Goal: Task Accomplishment & Management: Manage account settings

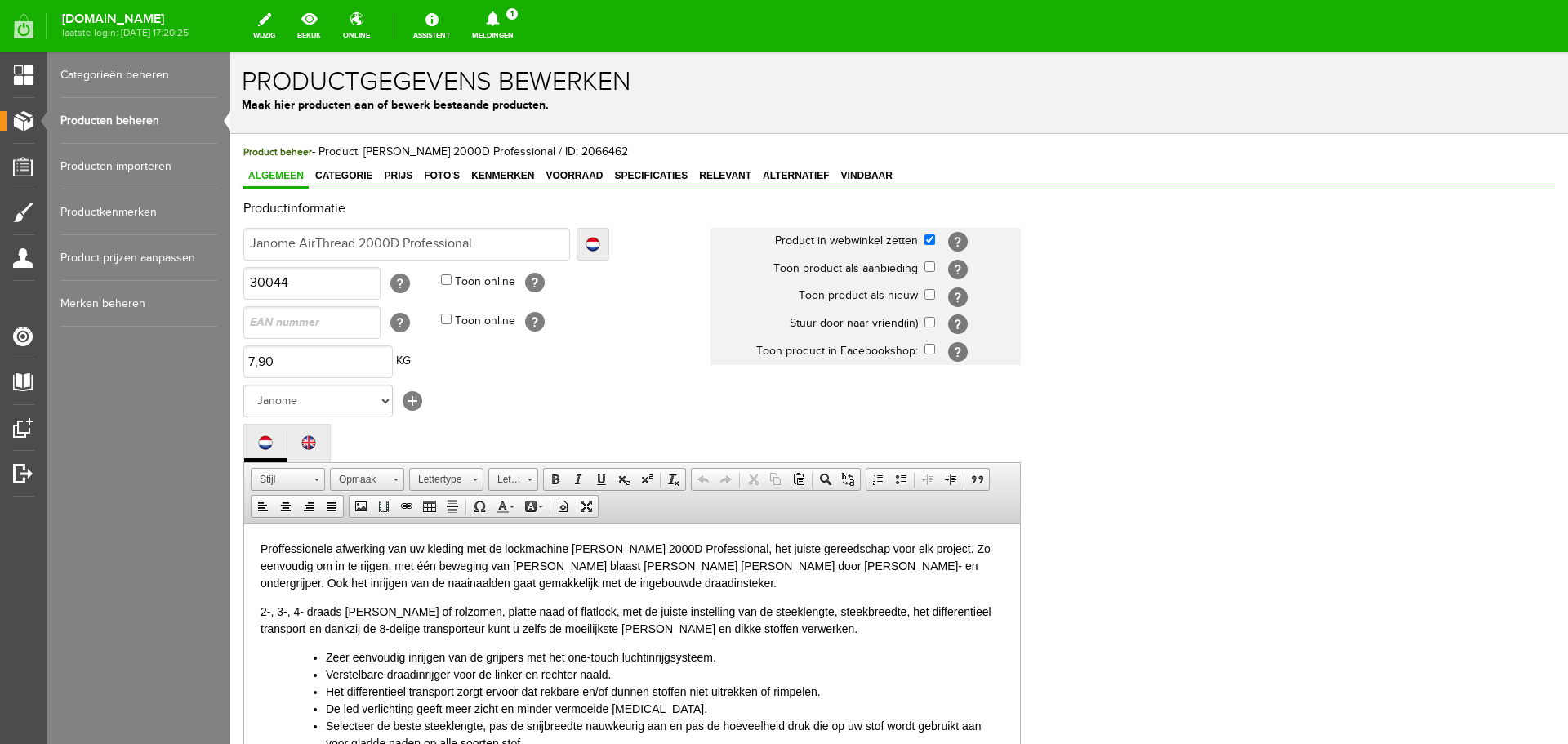
click at [88, 118] on link "Producten beheren" at bounding box center [138, 120] width 157 height 45
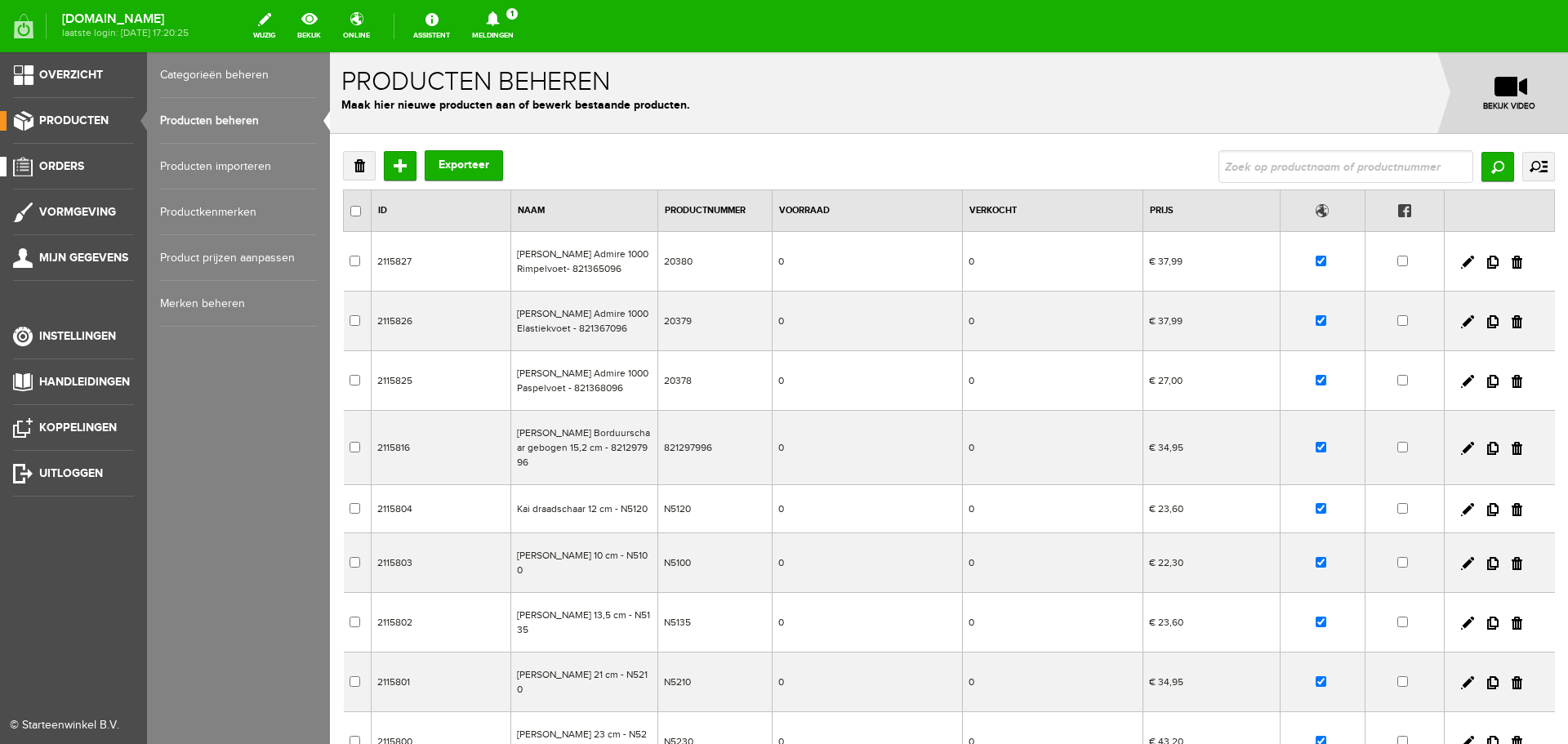
click at [64, 161] on span "Orders" at bounding box center [62, 166] width 45 height 14
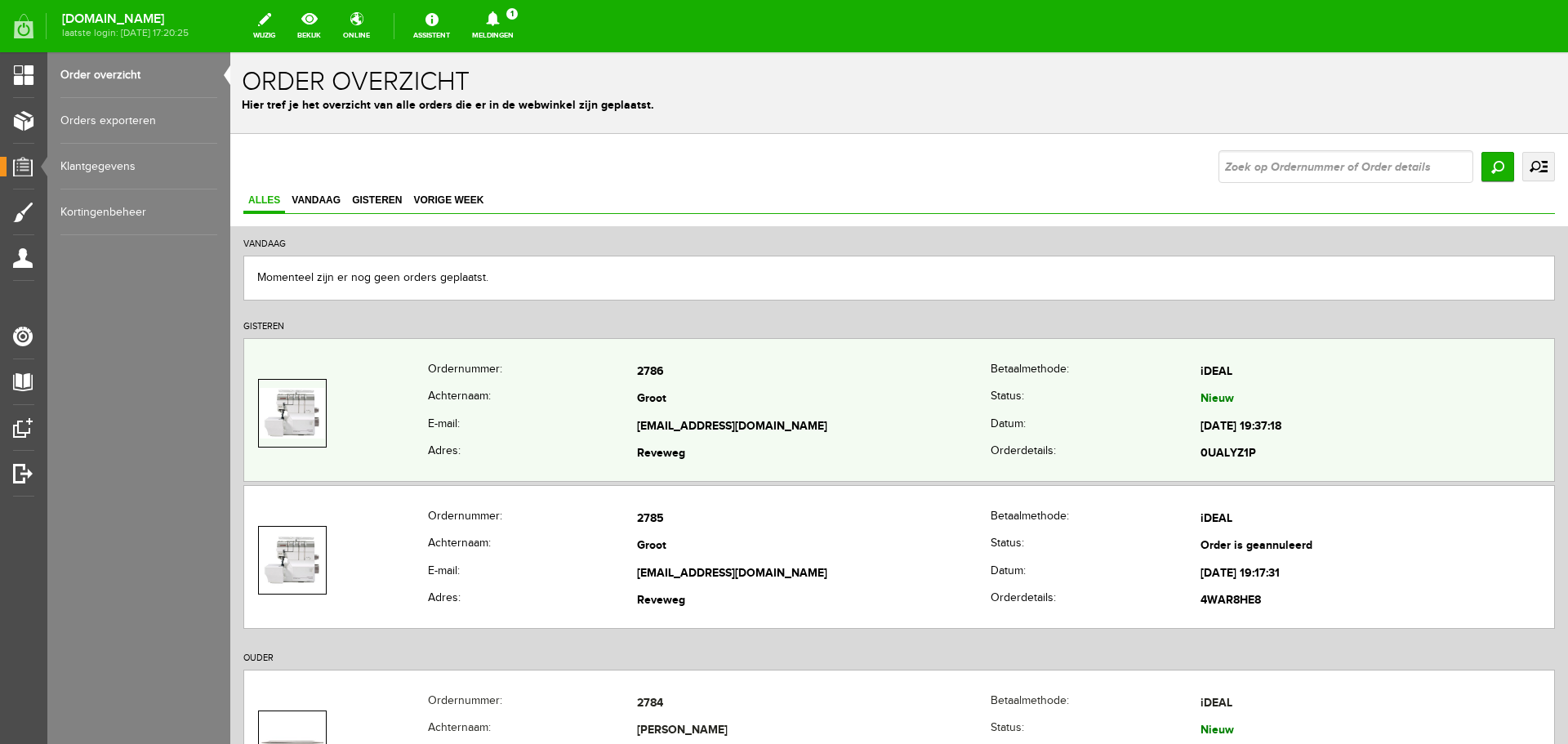
click at [748, 387] on td "Groot" at bounding box center [814, 400] width 354 height 27
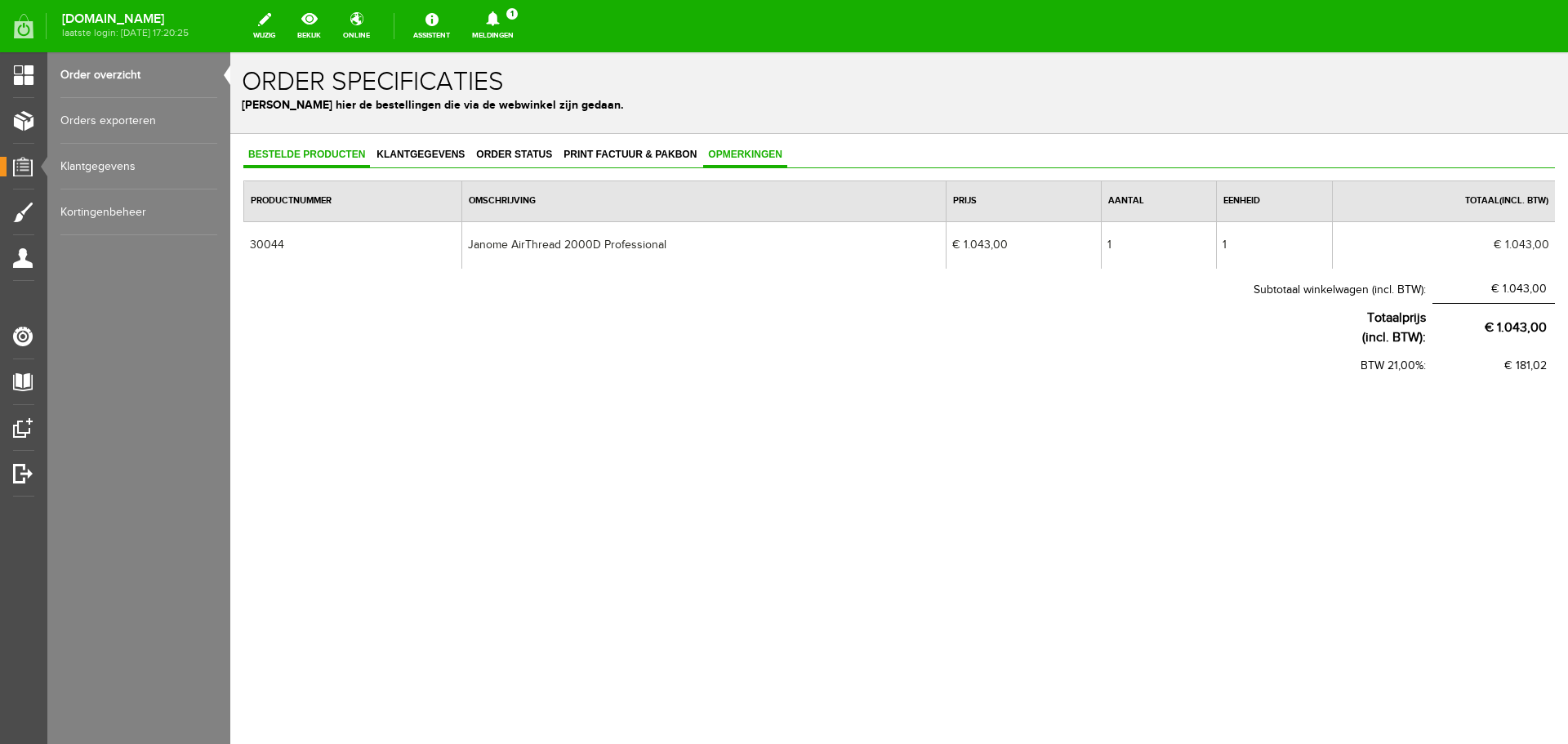
click at [736, 150] on span "Opmerkingen" at bounding box center [745, 154] width 84 height 11
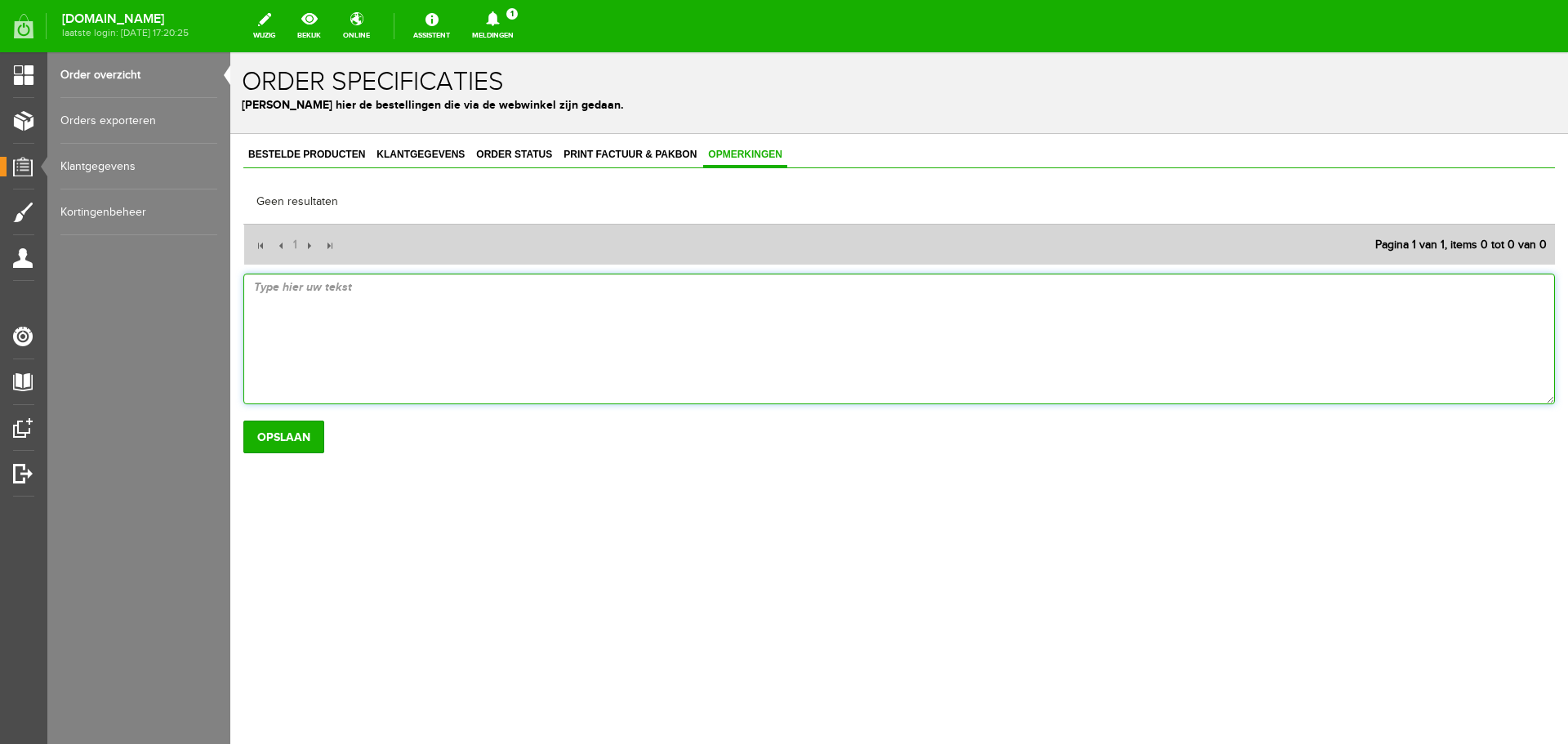
click at [352, 289] on textarea at bounding box center [899, 339] width 1311 height 130
type textarea "machine besteld 18-09 iom klant"
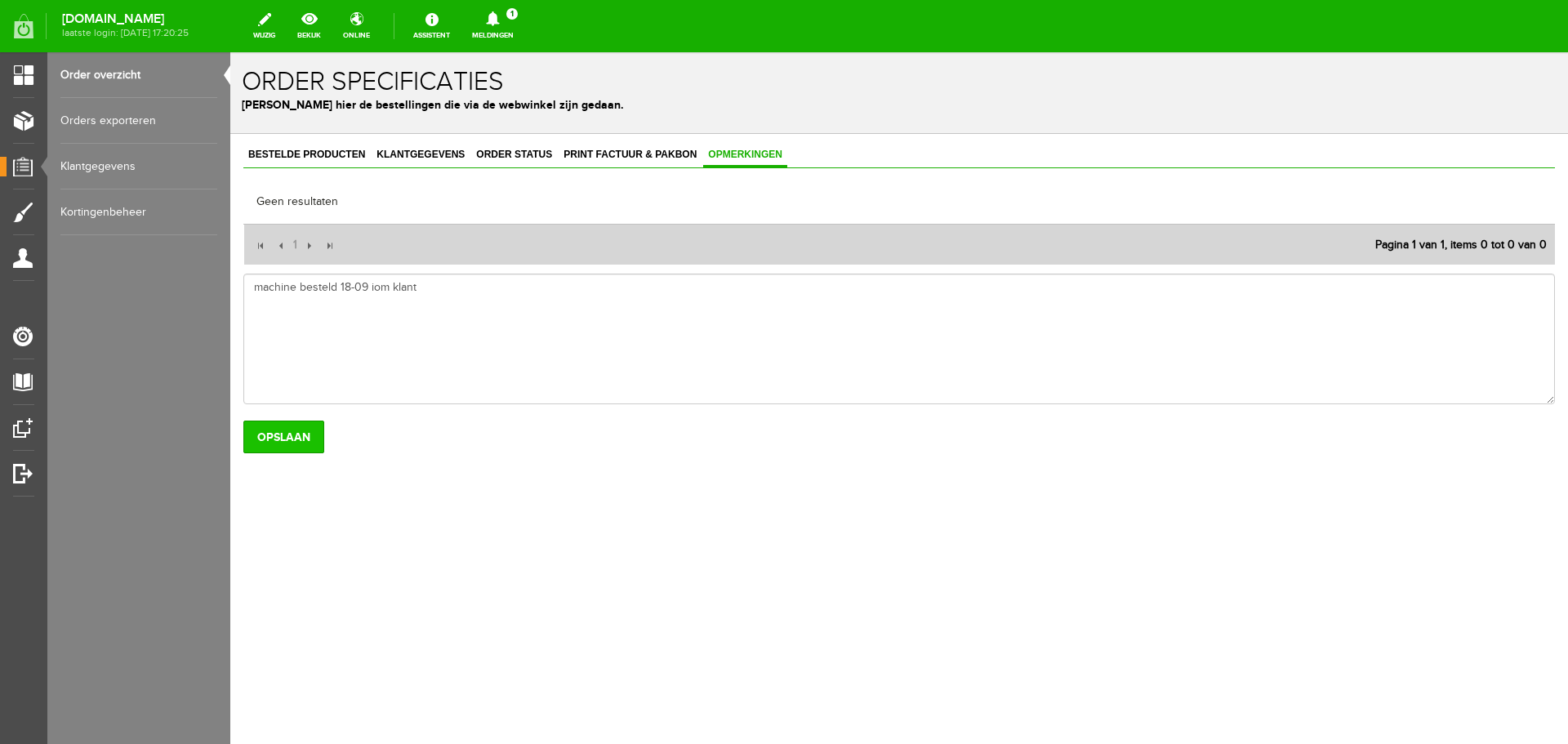
click at [299, 443] on input "Opslaan" at bounding box center [284, 437] width 81 height 33
click at [282, 155] on span "Bestelde producten" at bounding box center [307, 154] width 127 height 11
click at [426, 156] on span "Klantgegevens" at bounding box center [421, 154] width 98 height 11
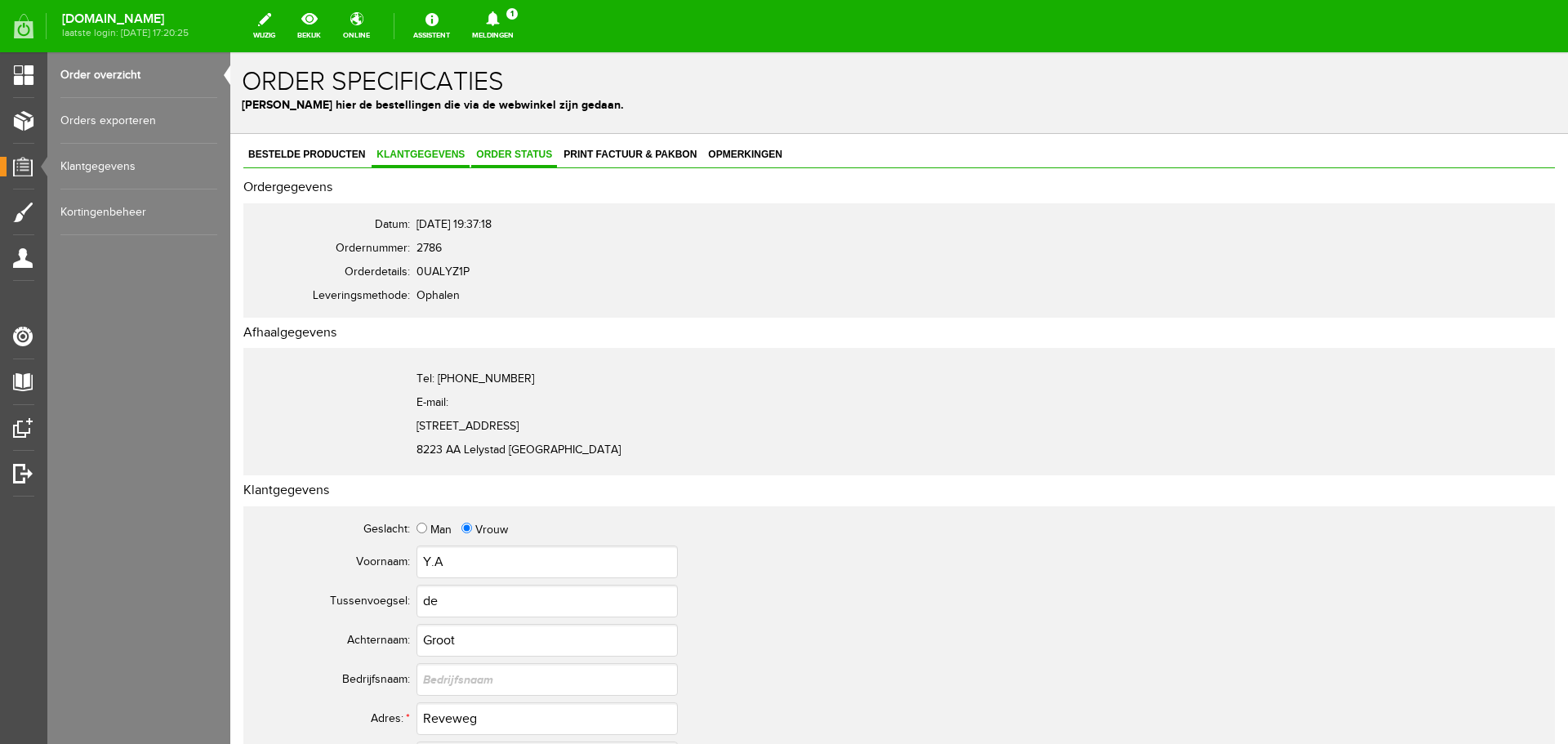
click at [489, 148] on span "Order status" at bounding box center [514, 154] width 86 height 11
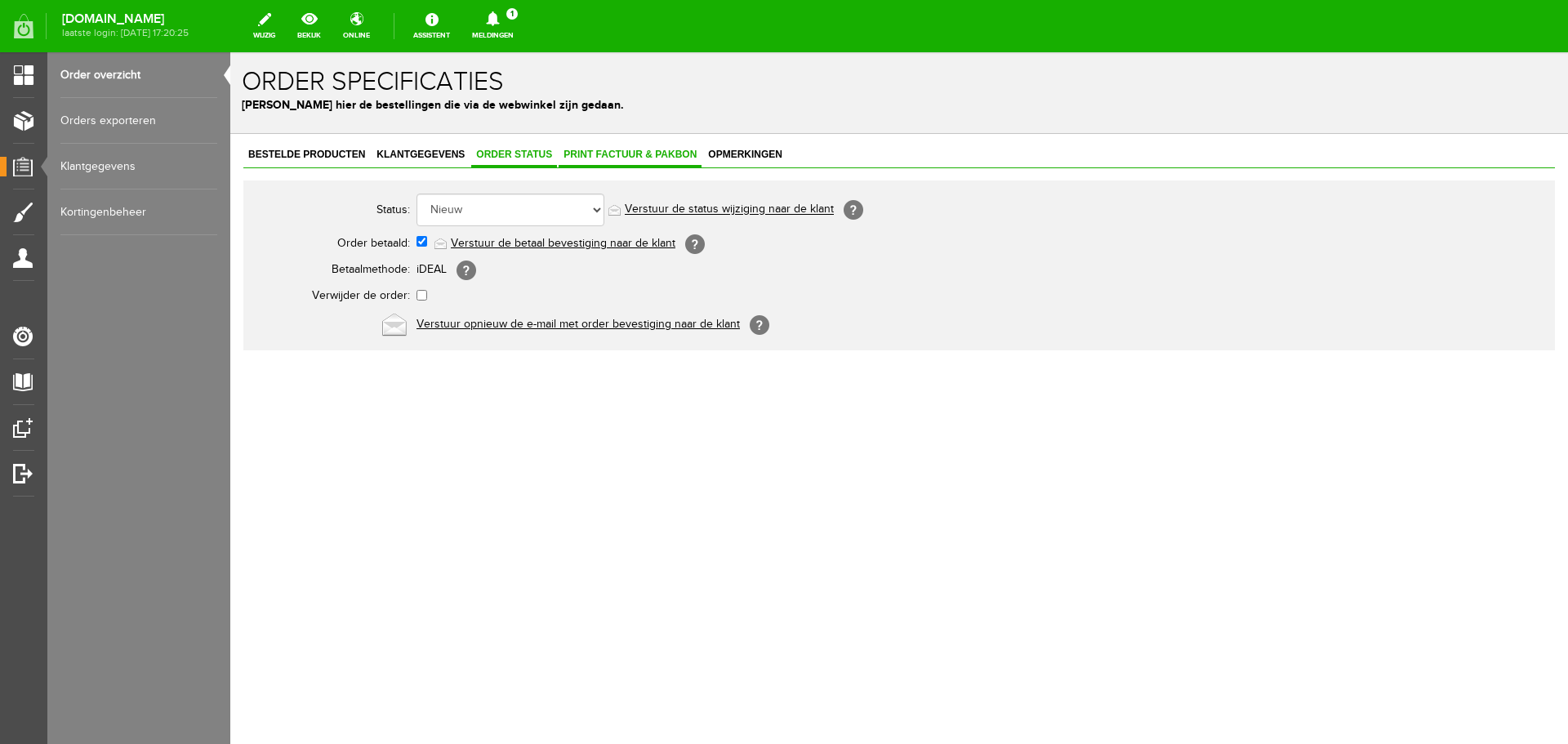
click at [595, 153] on span "Print factuur & pakbon" at bounding box center [630, 154] width 143 height 11
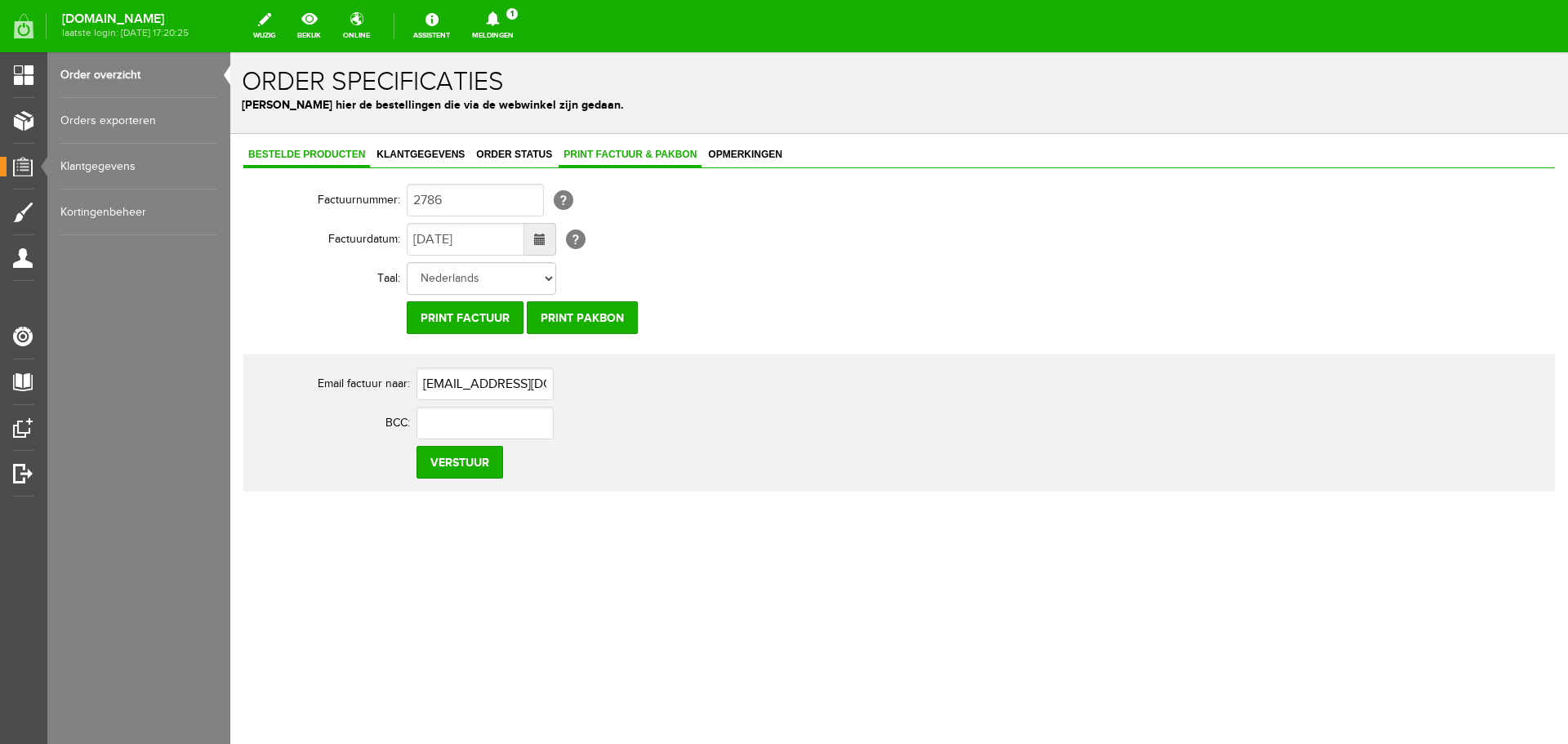
click at [294, 154] on span "Bestelde producten" at bounding box center [307, 154] width 127 height 11
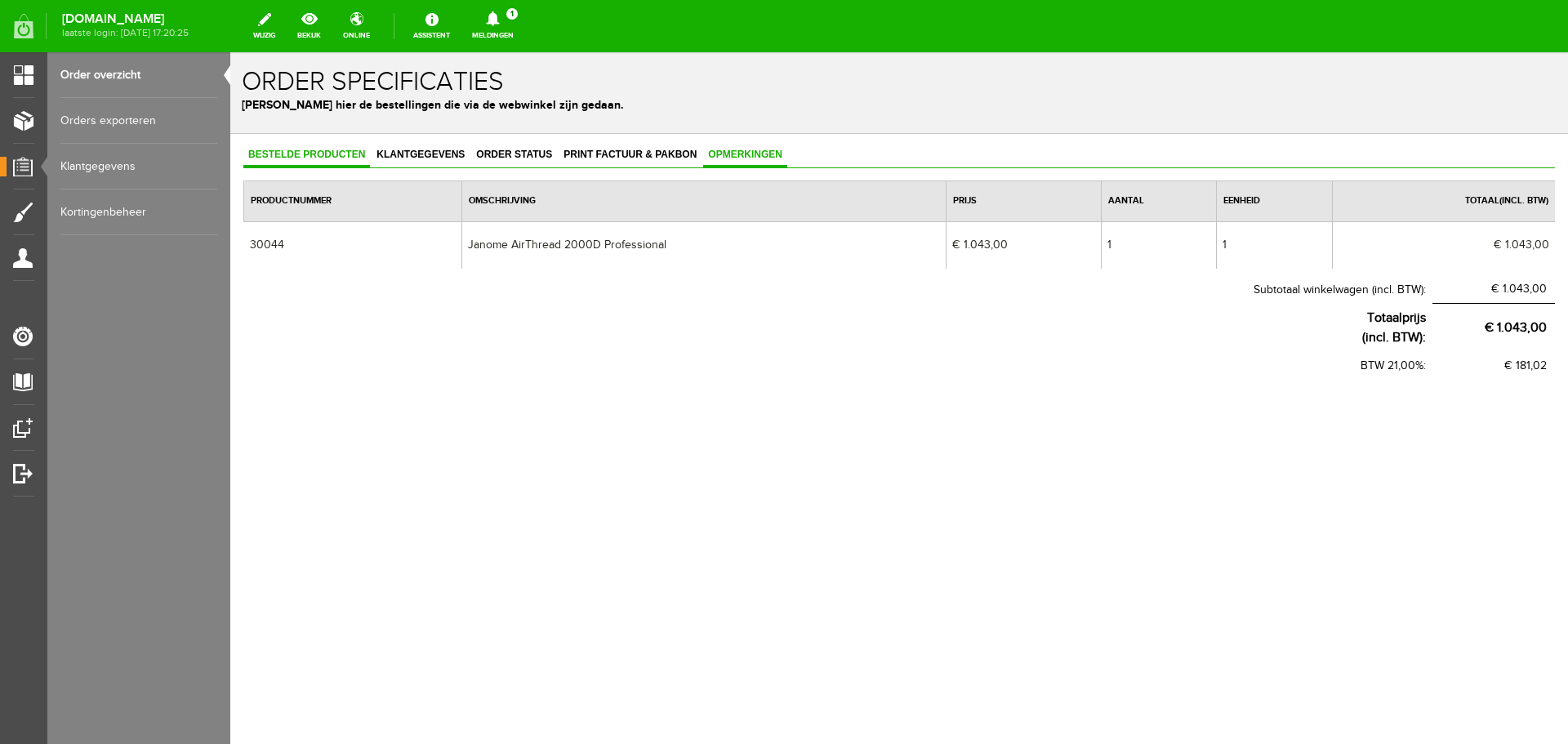
click at [745, 158] on span "Opmerkingen" at bounding box center [745, 154] width 84 height 11
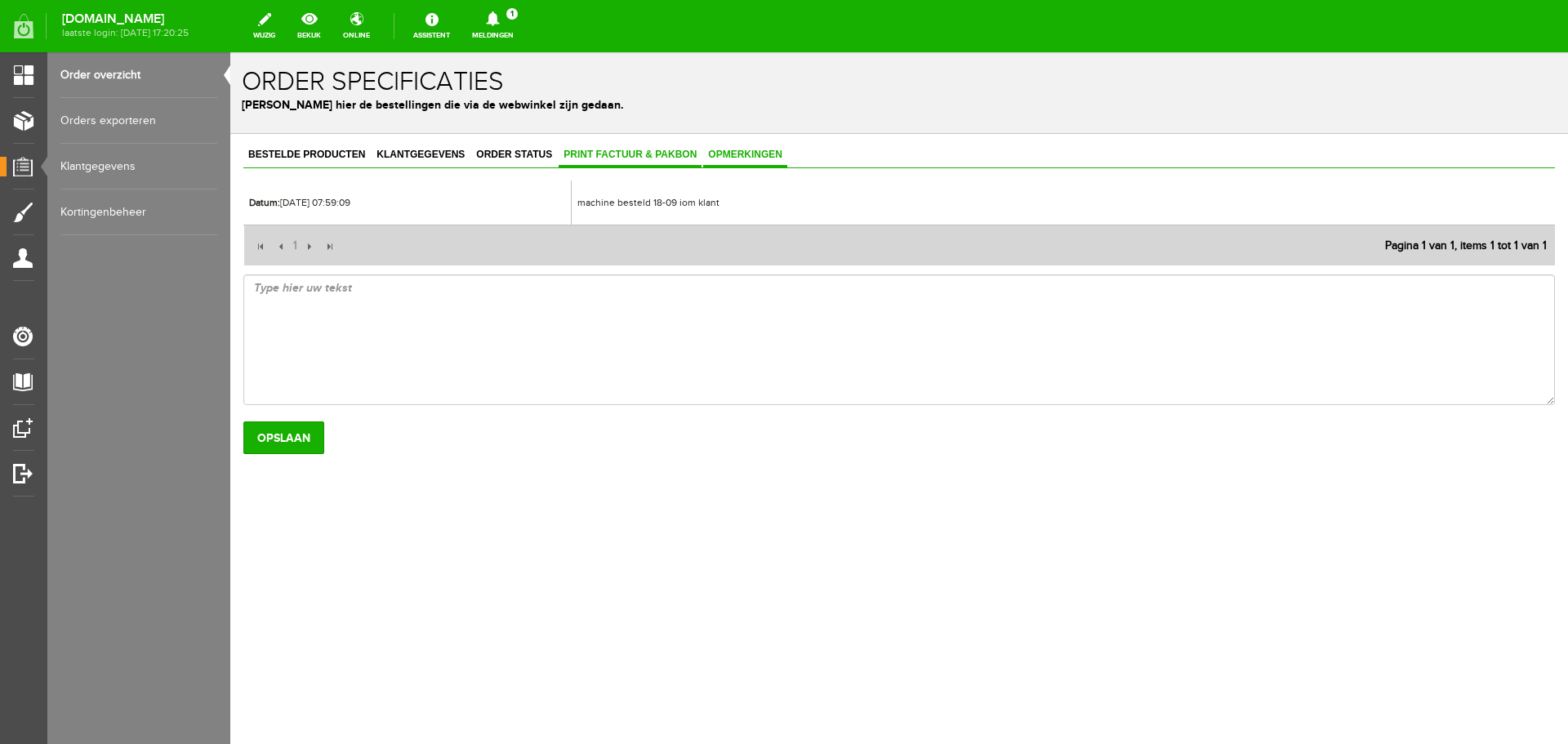
click at [638, 156] on span "Print factuur & pakbon" at bounding box center [630, 154] width 143 height 11
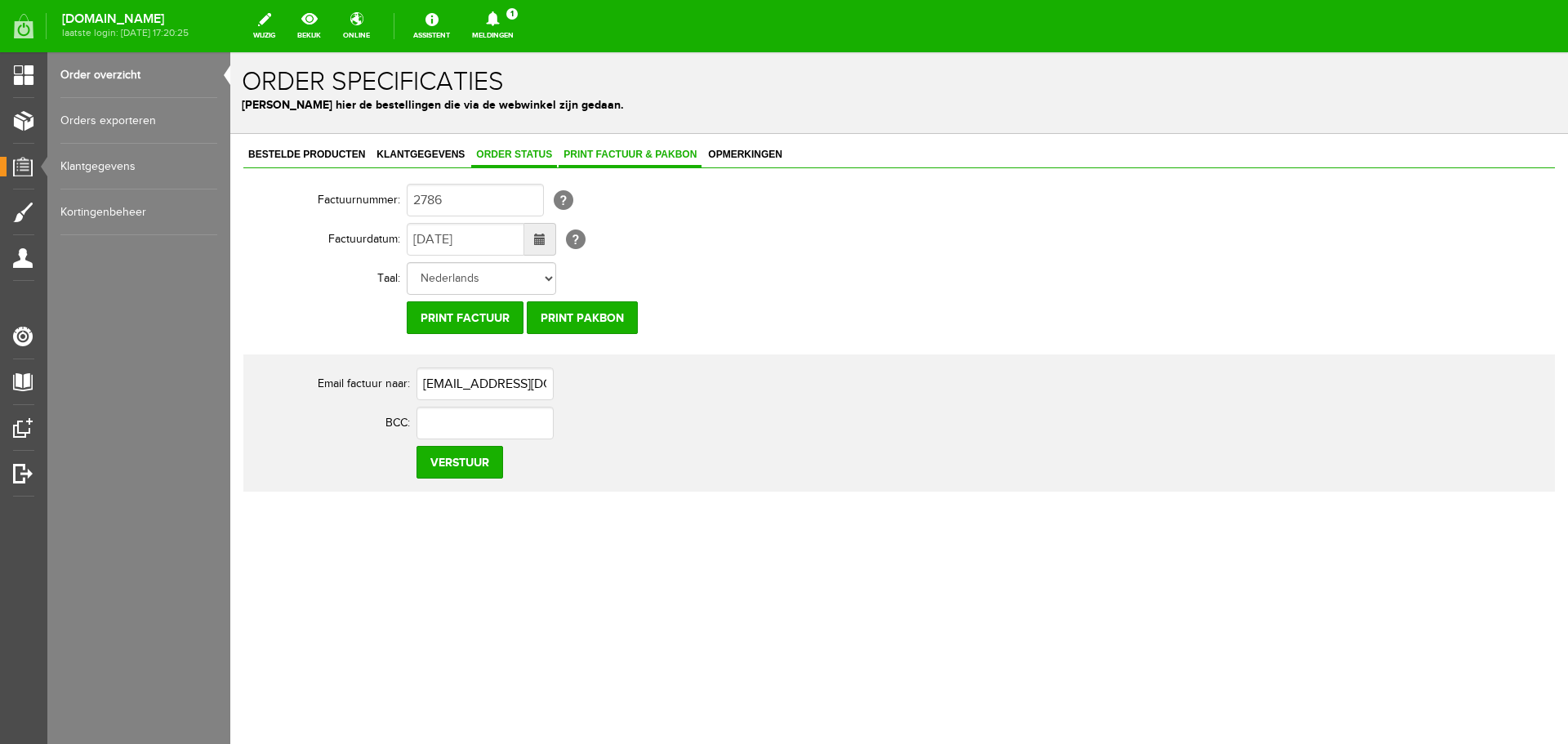
click at [507, 154] on span "Order status" at bounding box center [514, 154] width 86 height 11
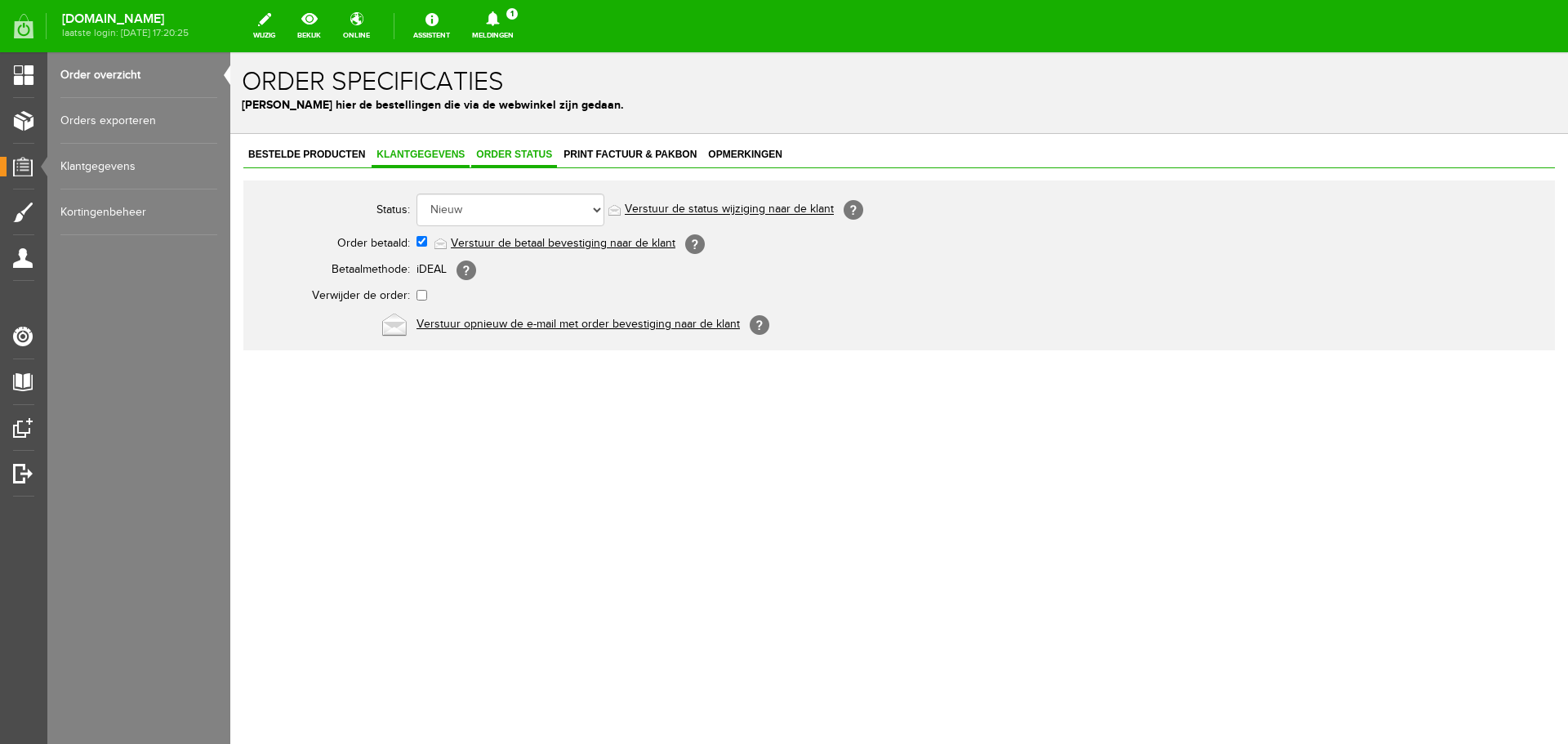
click at [420, 152] on span "Klantgegevens" at bounding box center [421, 154] width 98 height 11
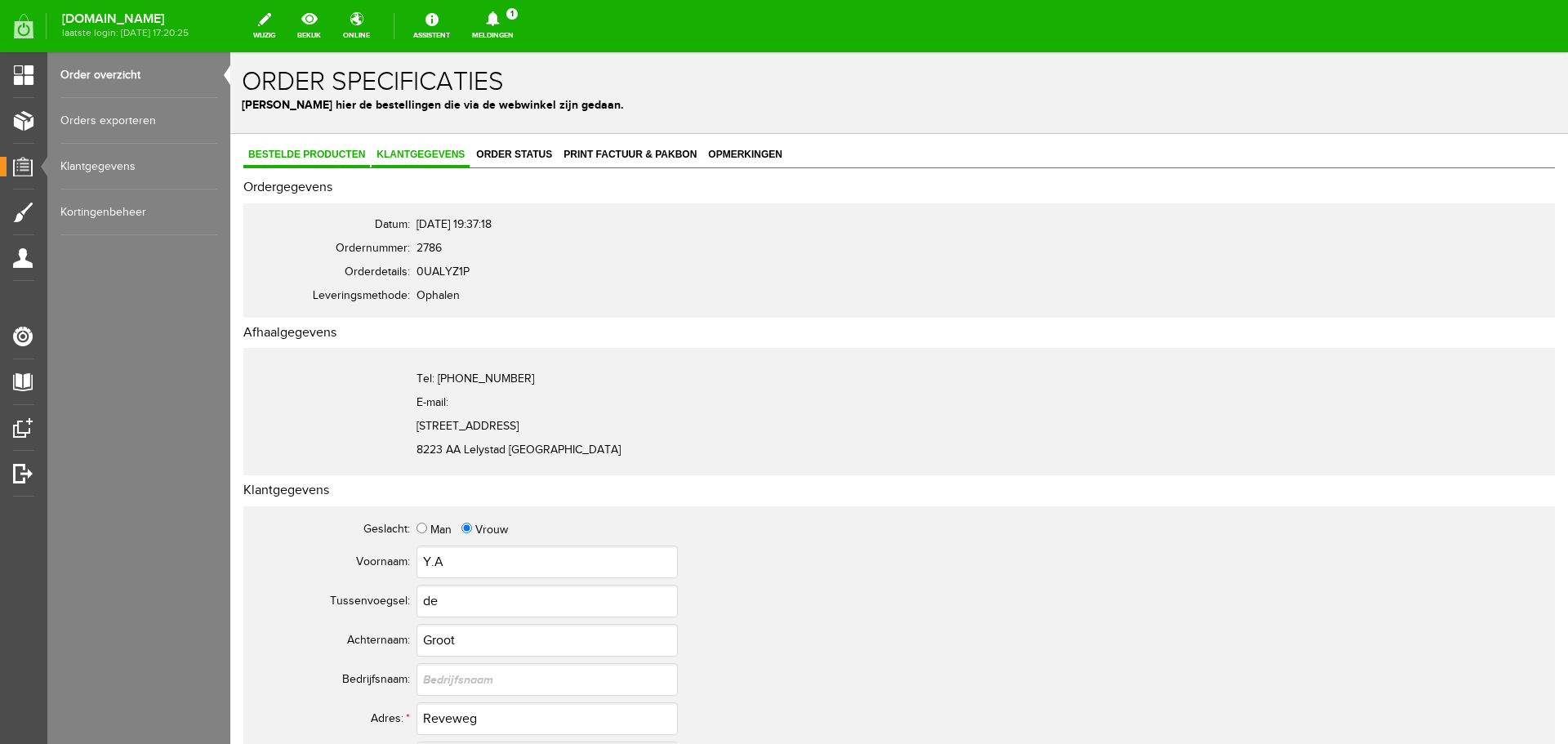
click at [320, 151] on span "Bestelde producten" at bounding box center [307, 154] width 127 height 11
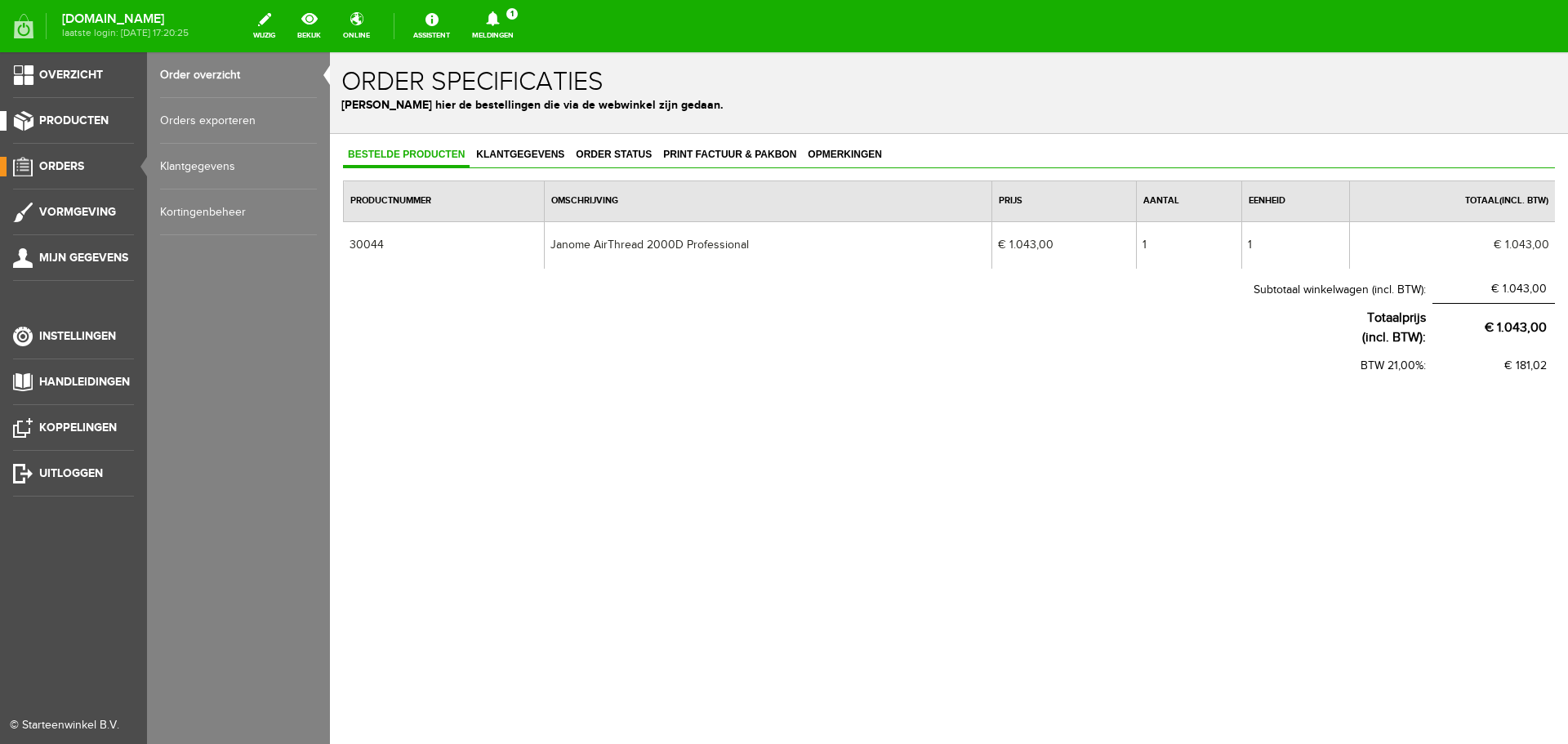
click at [58, 117] on span "Producten" at bounding box center [74, 120] width 70 height 14
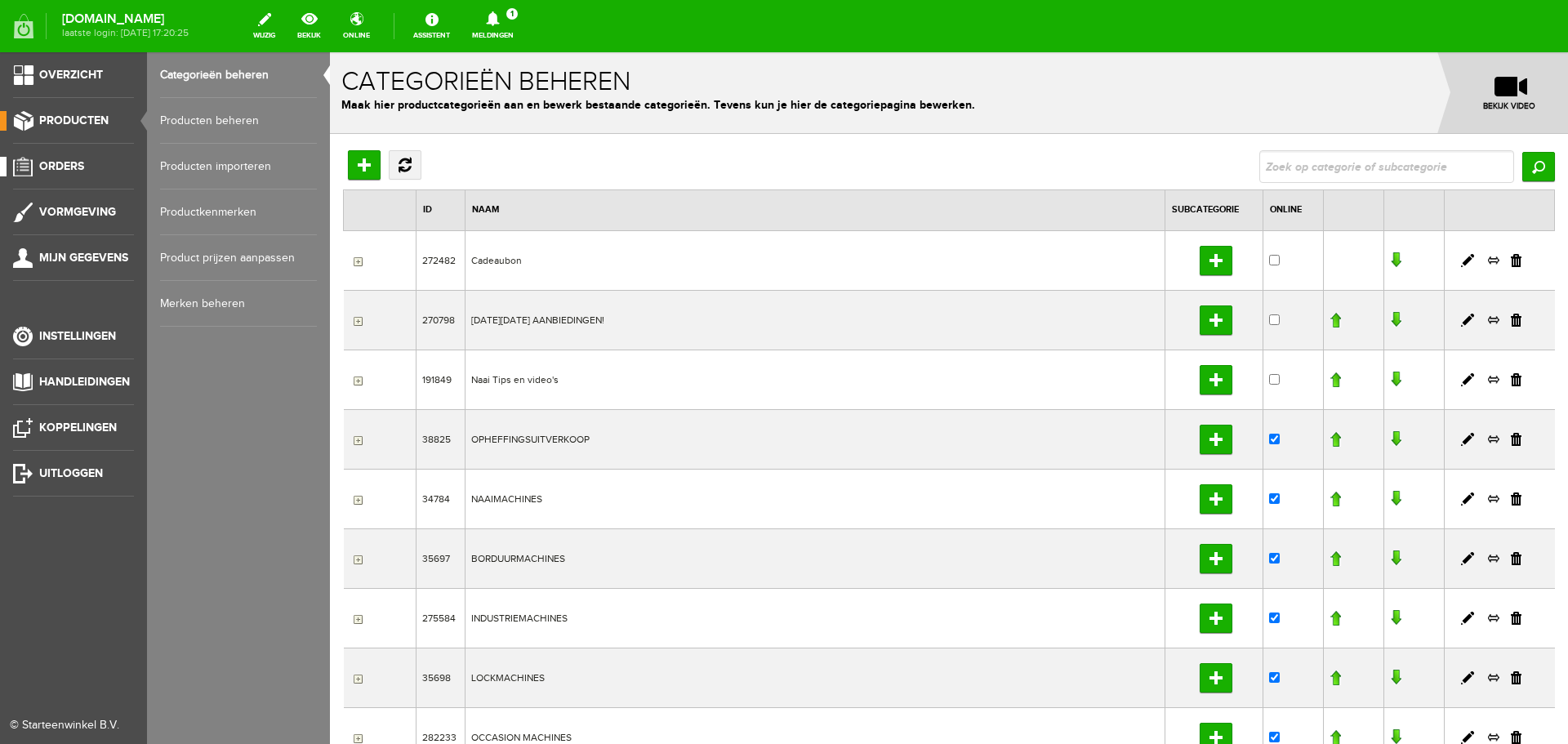
click at [55, 161] on span "Orders" at bounding box center [62, 166] width 45 height 14
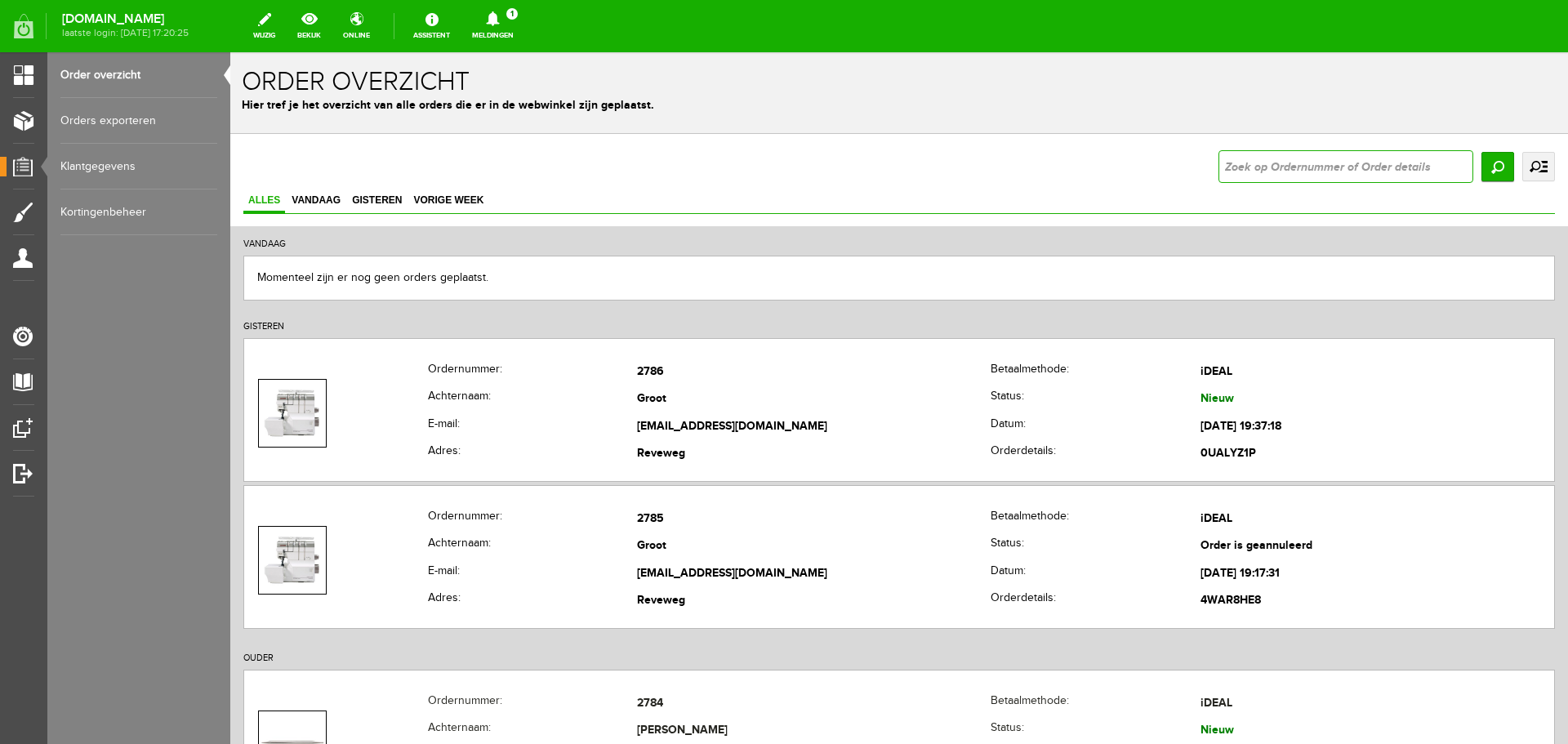
click at [1233, 169] on input "text" at bounding box center [1346, 166] width 255 height 33
click at [101, 72] on link "Order overzicht" at bounding box center [138, 75] width 157 height 45
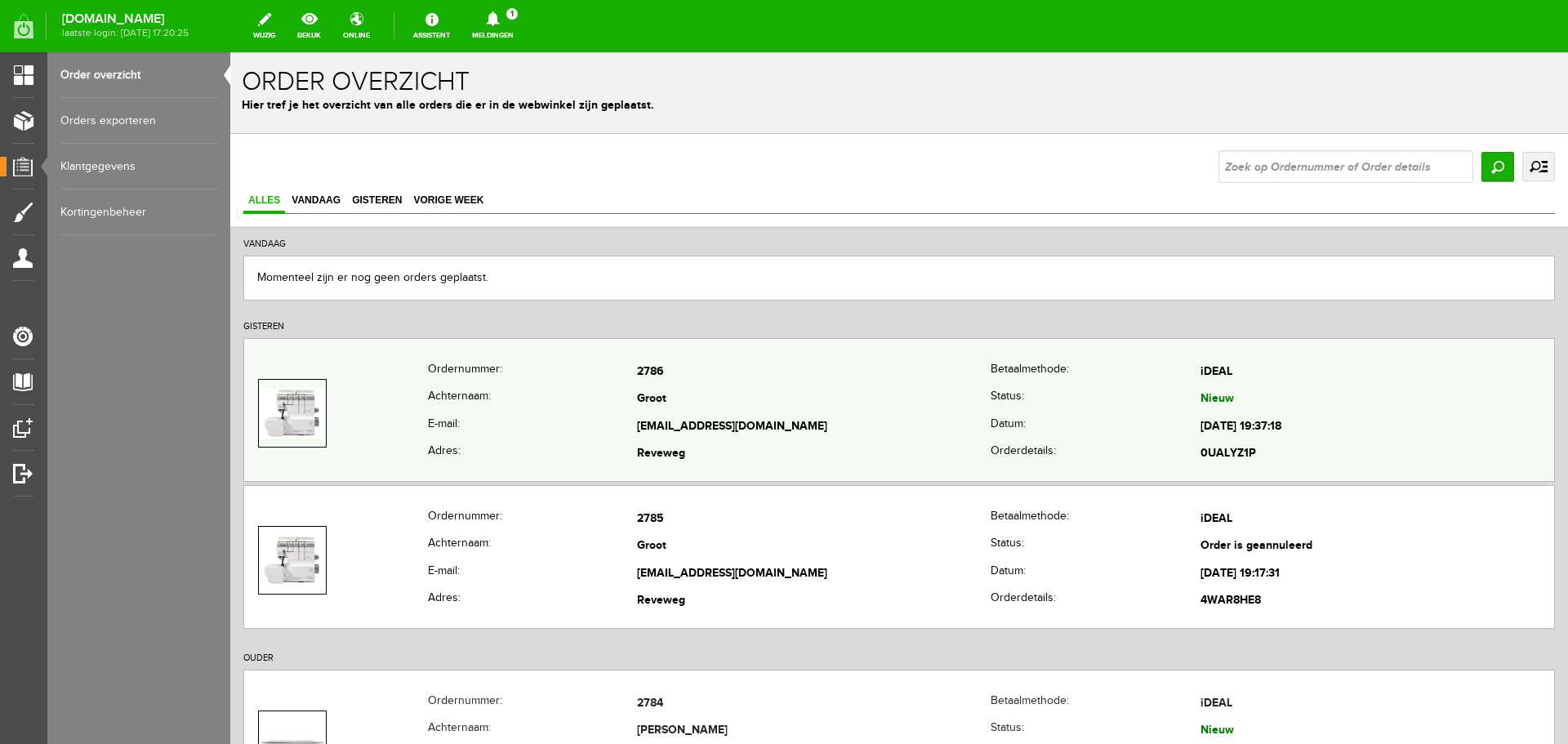
click at [306, 408] on img at bounding box center [293, 413] width 65 height 51
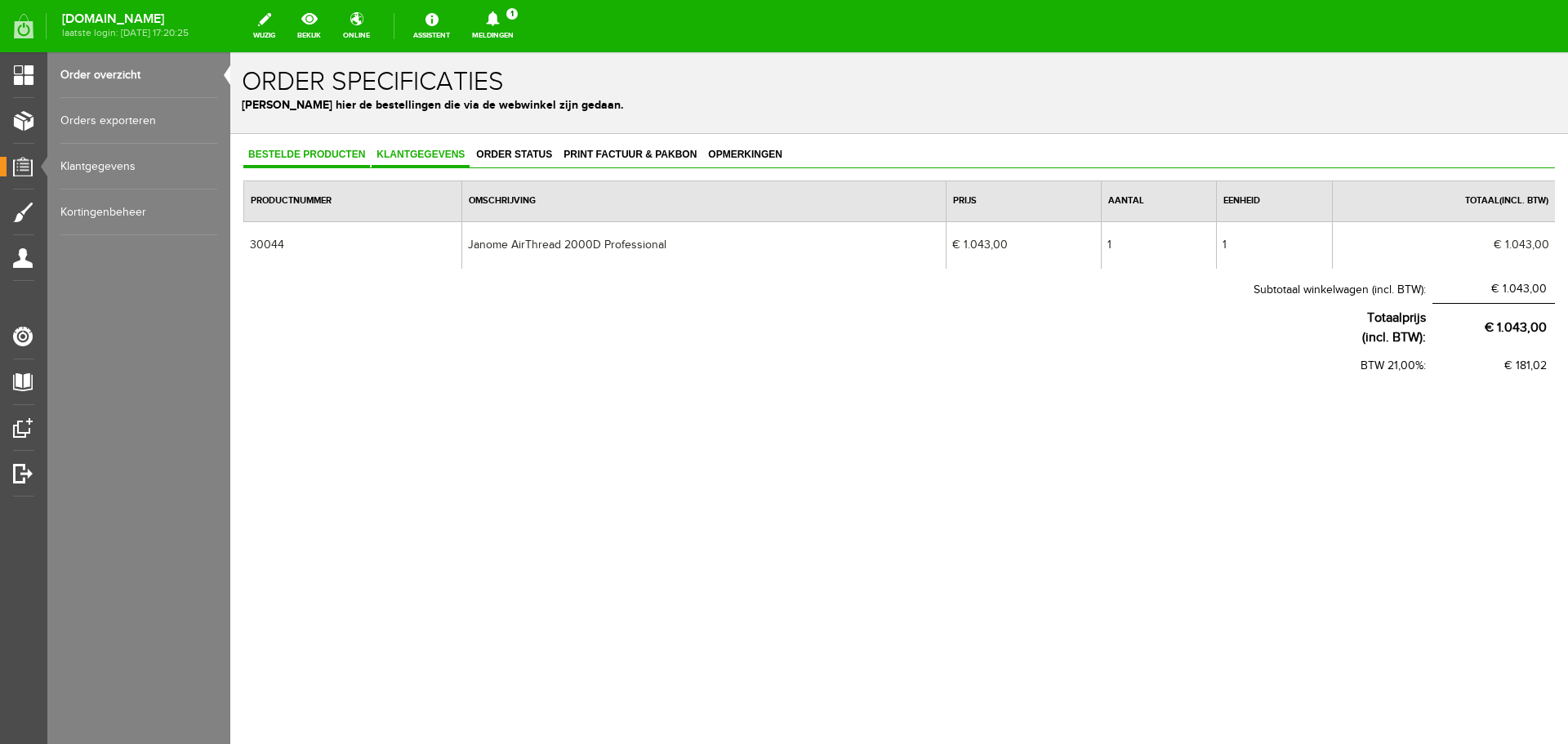
click at [396, 155] on span "Klantgegevens" at bounding box center [421, 154] width 98 height 11
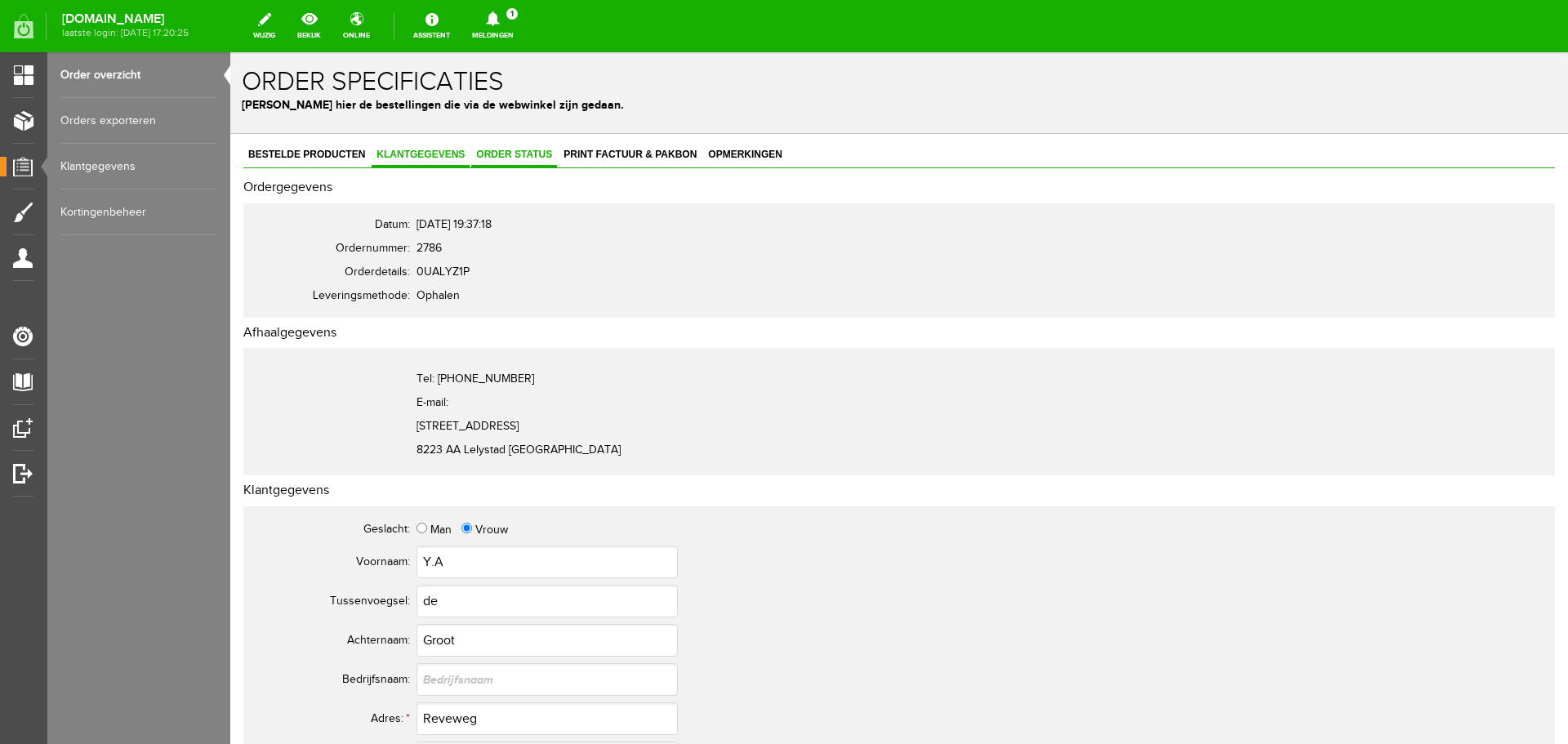
click at [496, 154] on span "Order status" at bounding box center [514, 154] width 86 height 11
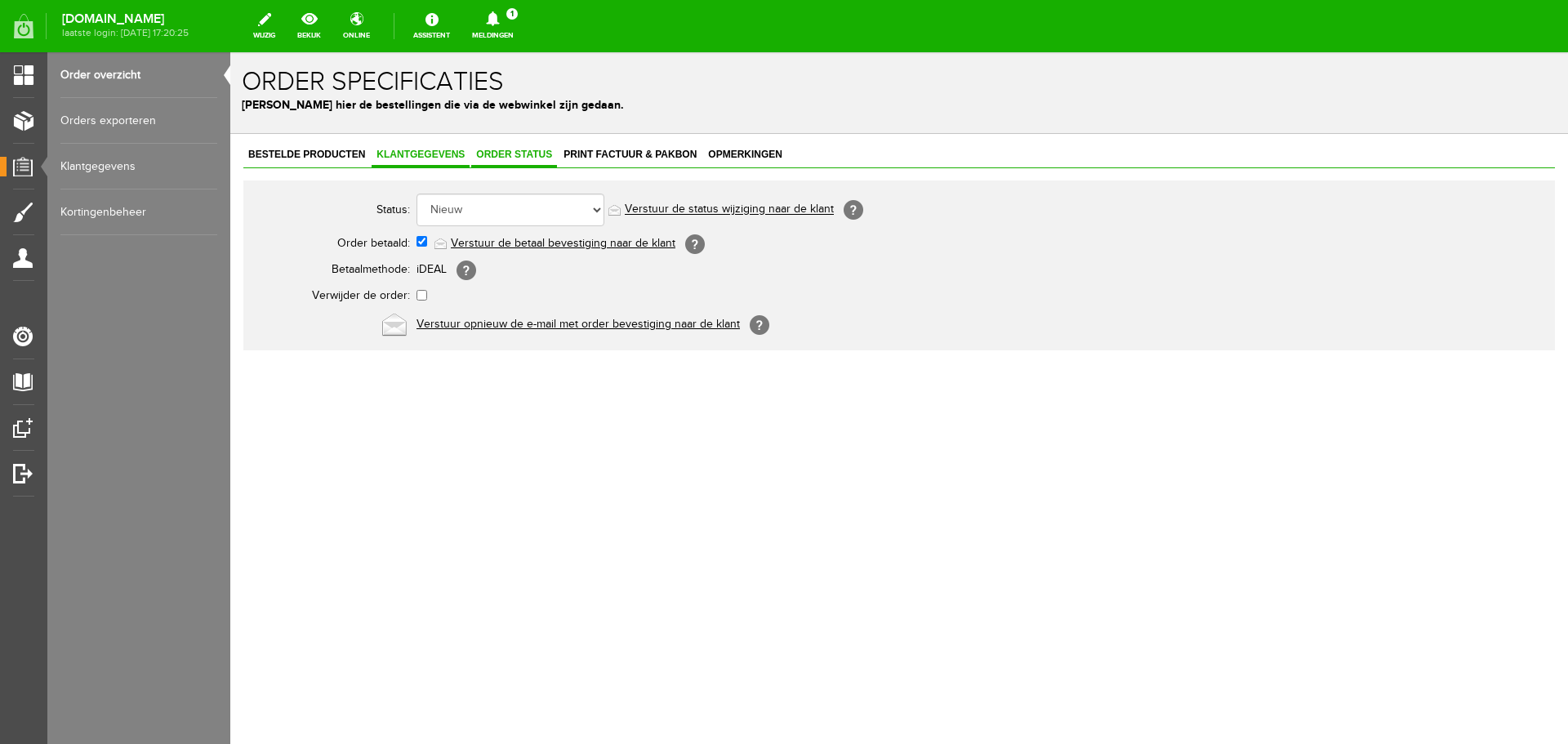
click at [431, 154] on span "Klantgegevens" at bounding box center [421, 154] width 98 height 11
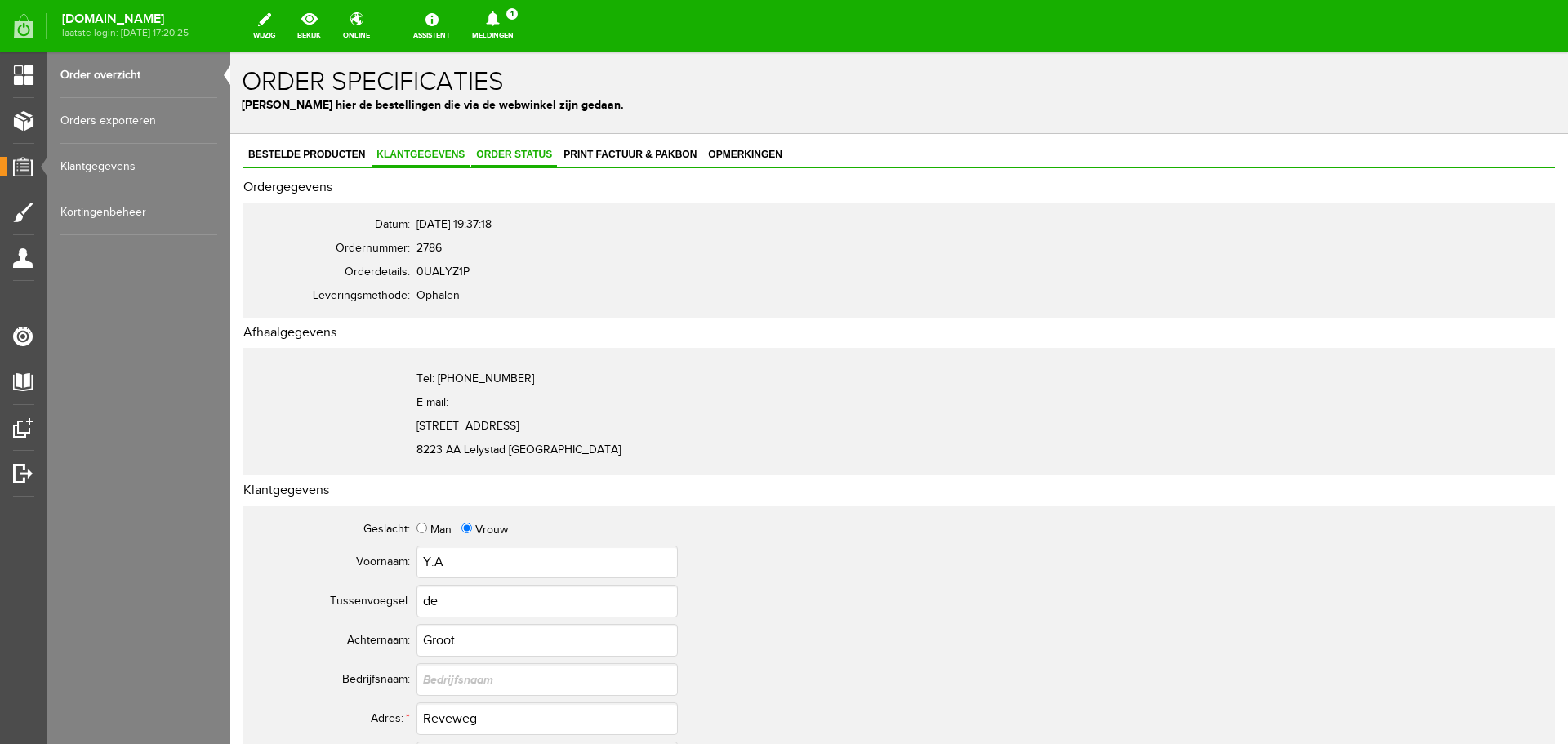
click at [513, 148] on span "Order status" at bounding box center [514, 154] width 86 height 11
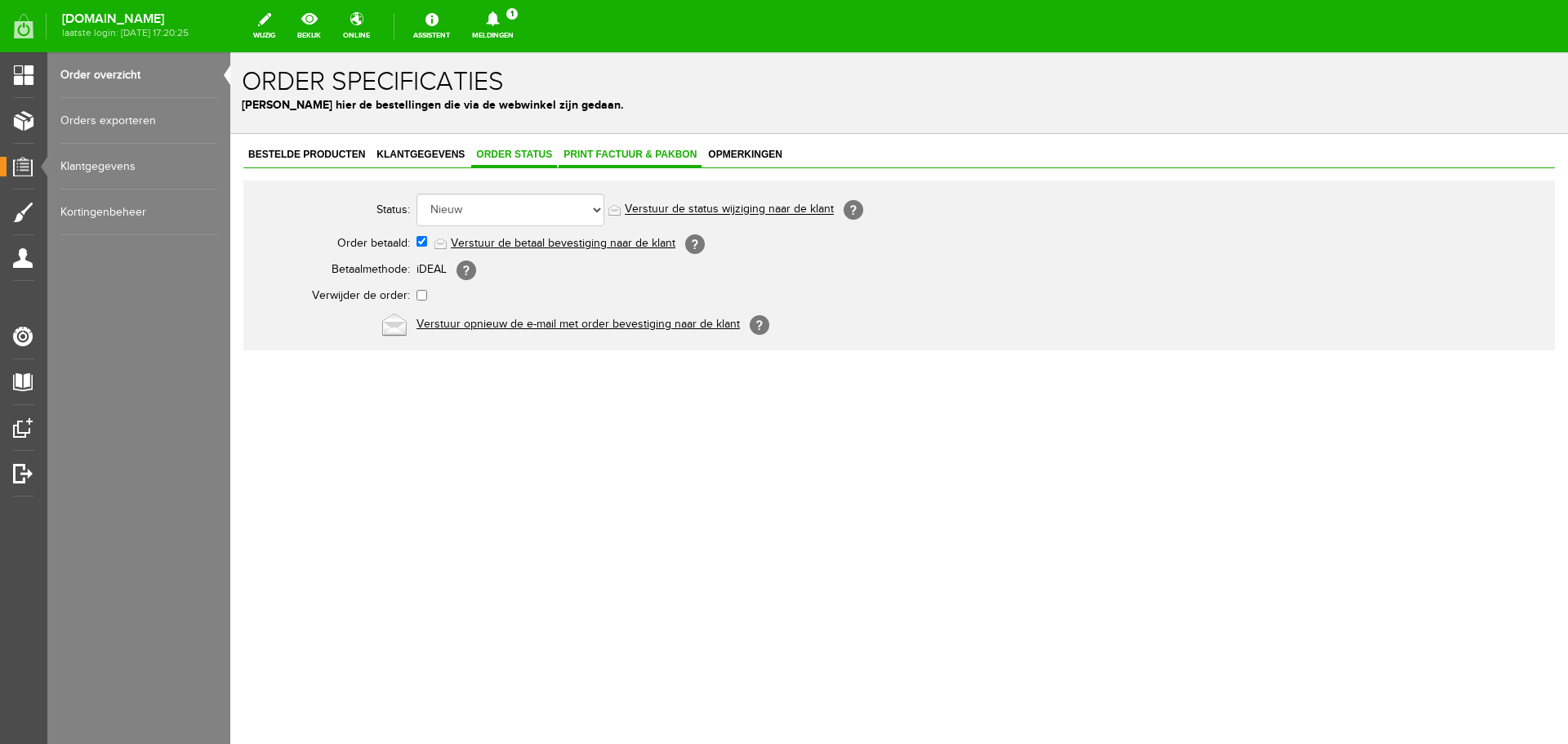
click at [618, 151] on span "Print factuur & pakbon" at bounding box center [630, 154] width 143 height 11
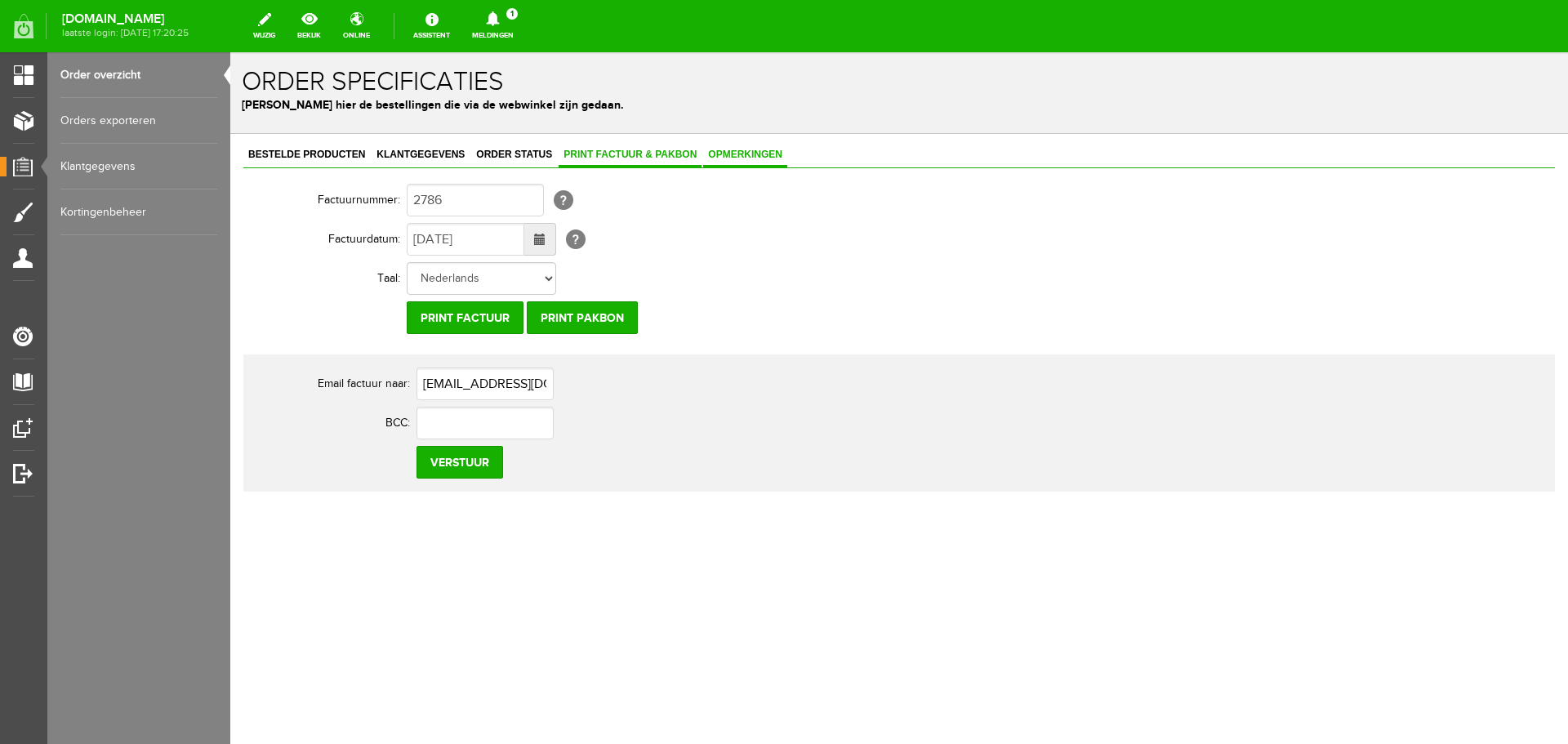
click at [748, 152] on span "Opmerkingen" at bounding box center [745, 154] width 84 height 11
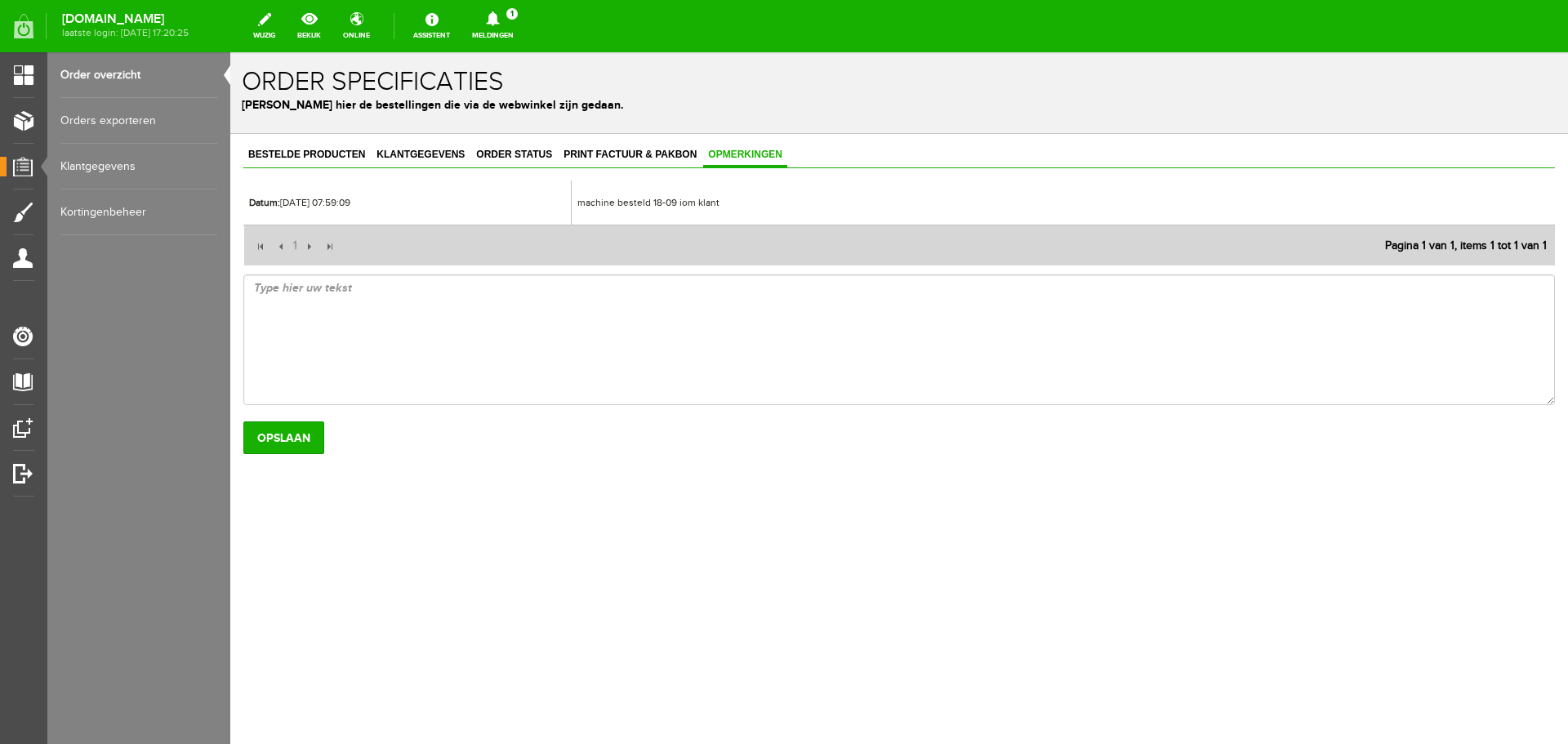
click at [116, 76] on link "Order overzicht" at bounding box center [138, 75] width 157 height 45
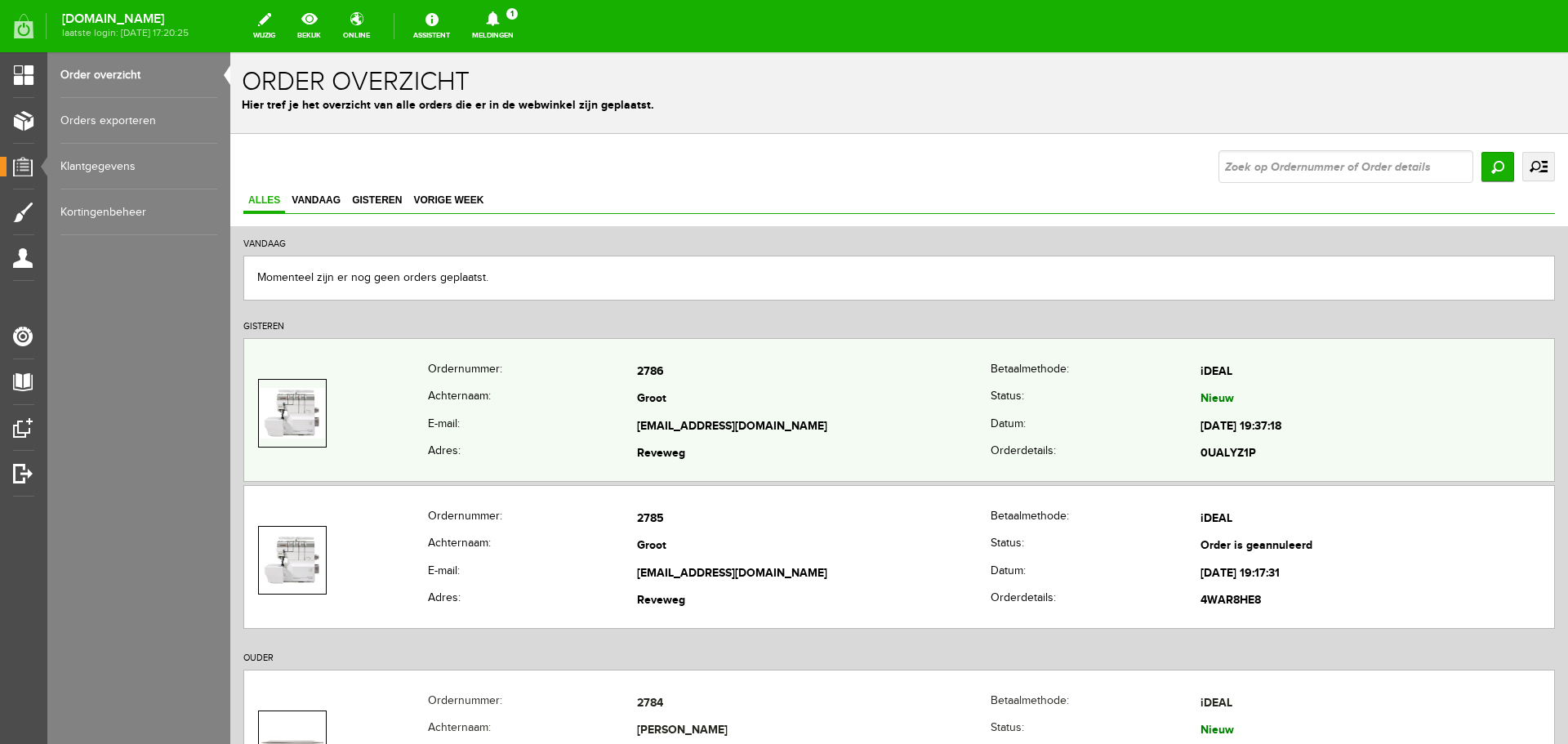
click at [790, 402] on td "Groot" at bounding box center [814, 400] width 354 height 27
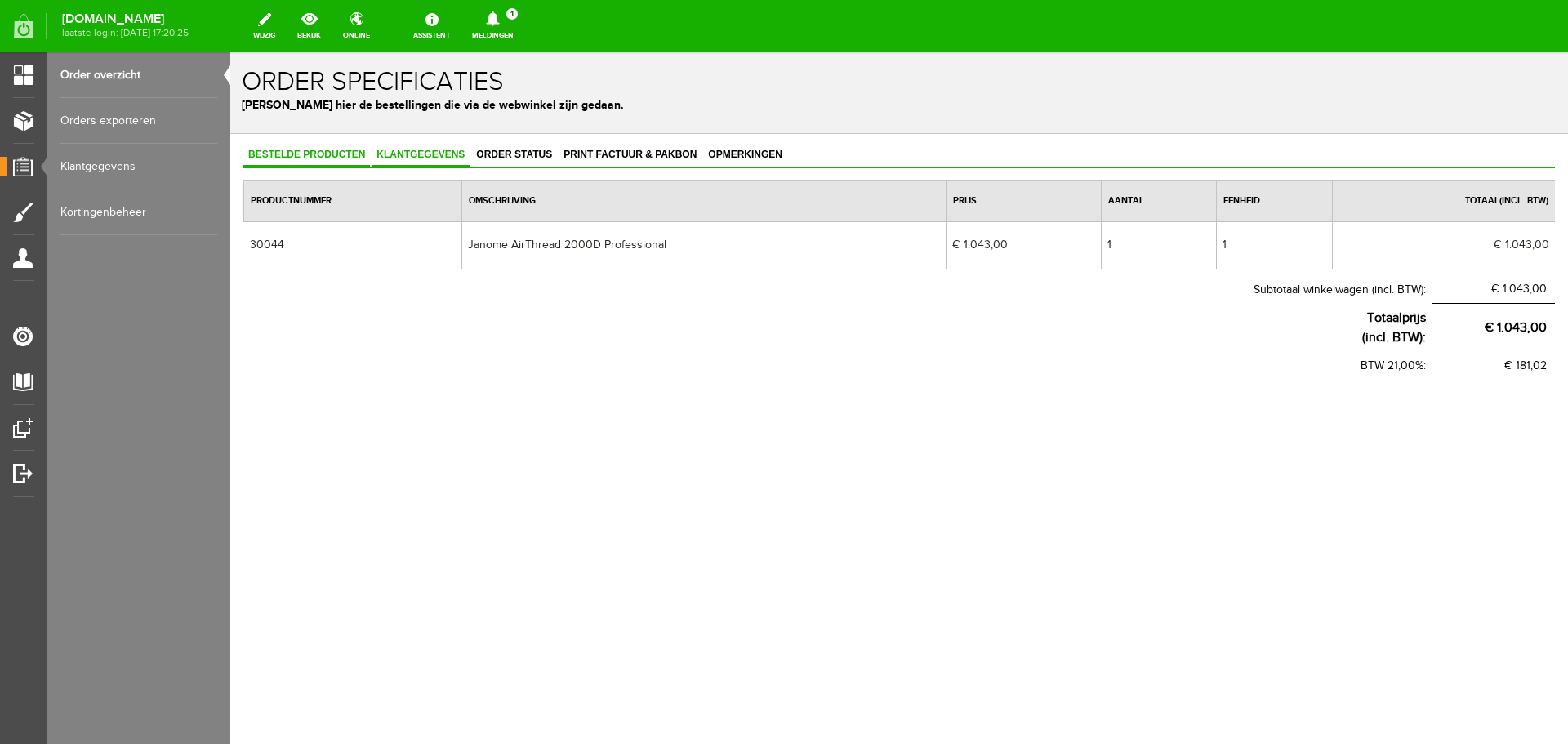
click at [402, 153] on span "Klantgegevens" at bounding box center [421, 154] width 98 height 11
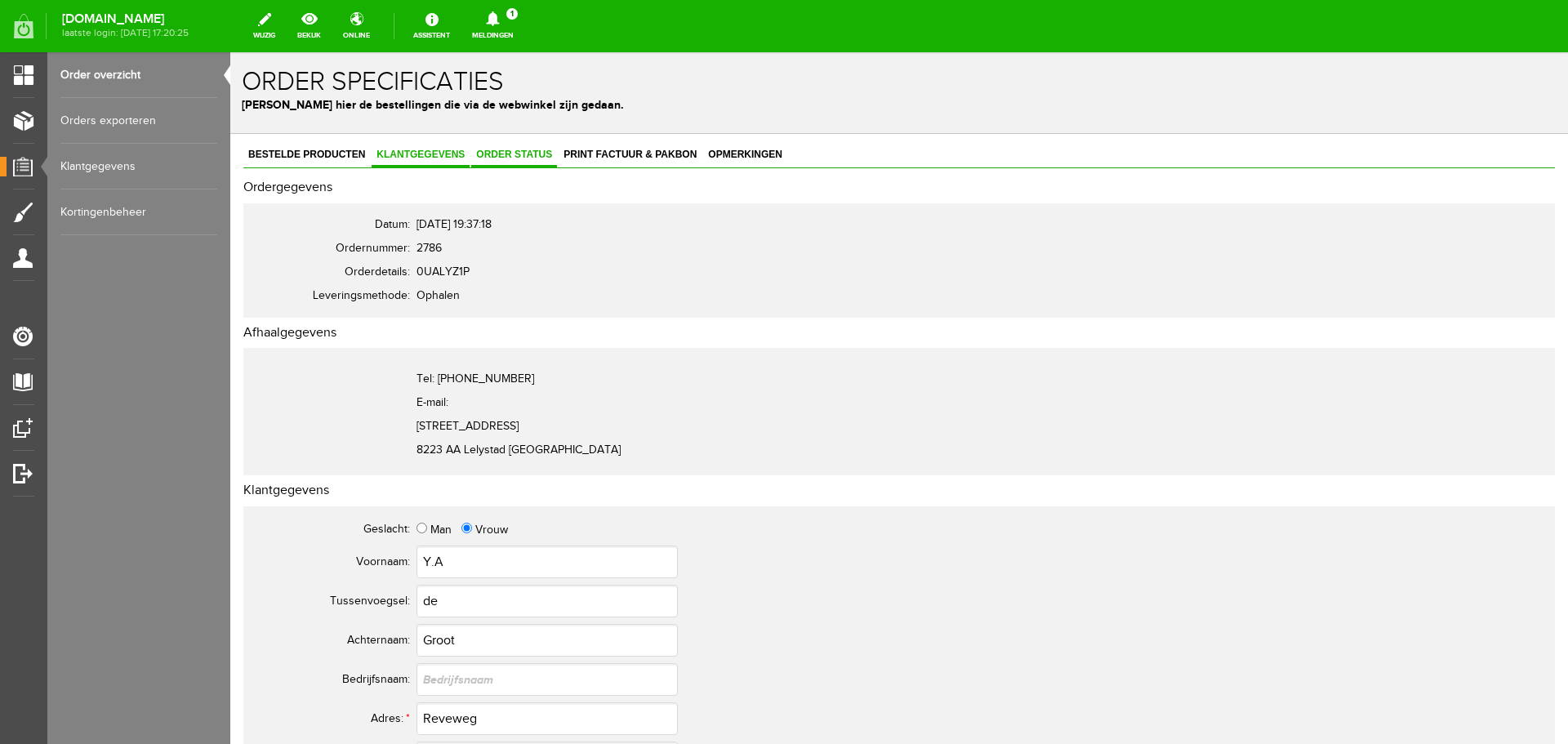
click at [530, 154] on span "Order status" at bounding box center [514, 154] width 86 height 11
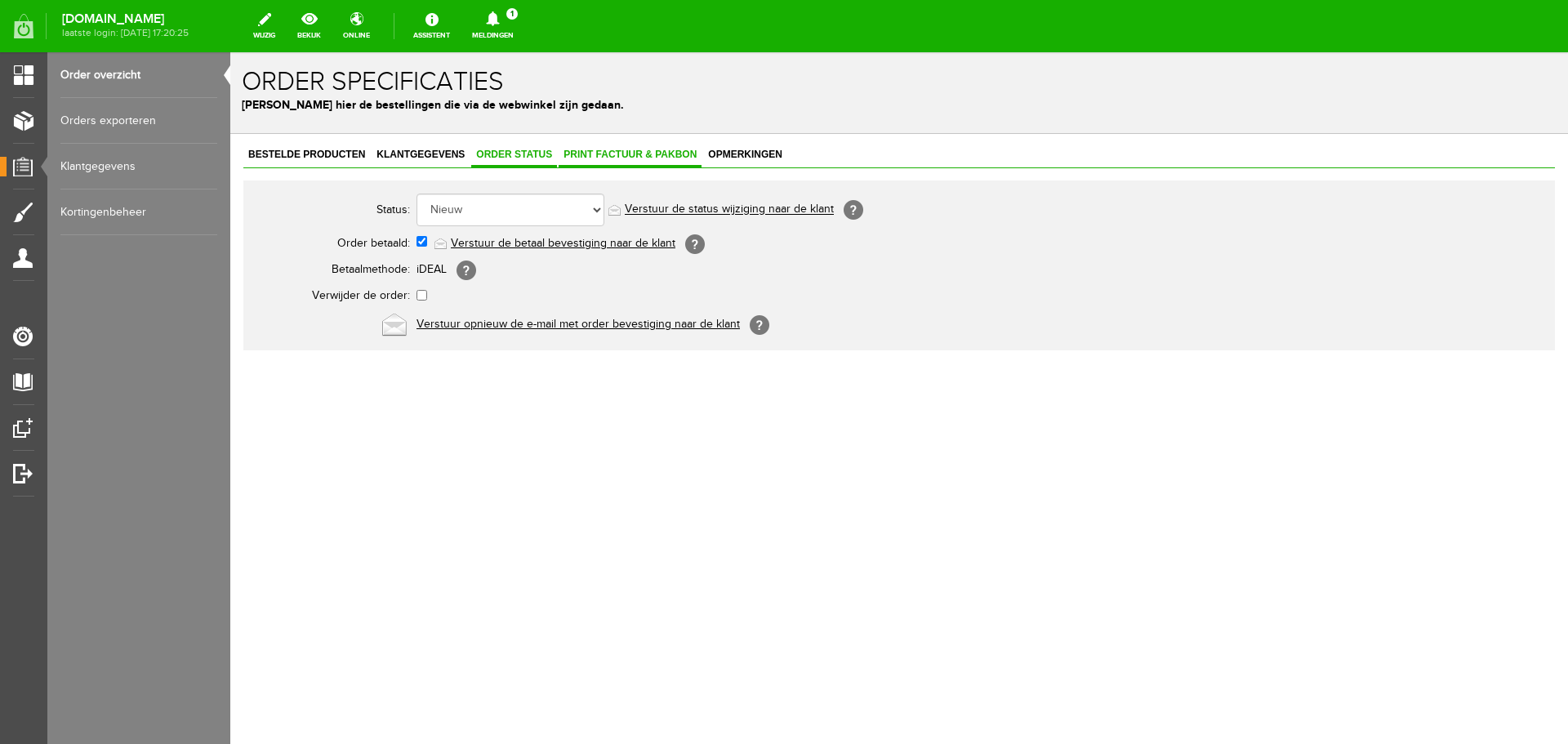
click at [615, 158] on span "Print factuur & pakbon" at bounding box center [630, 154] width 143 height 11
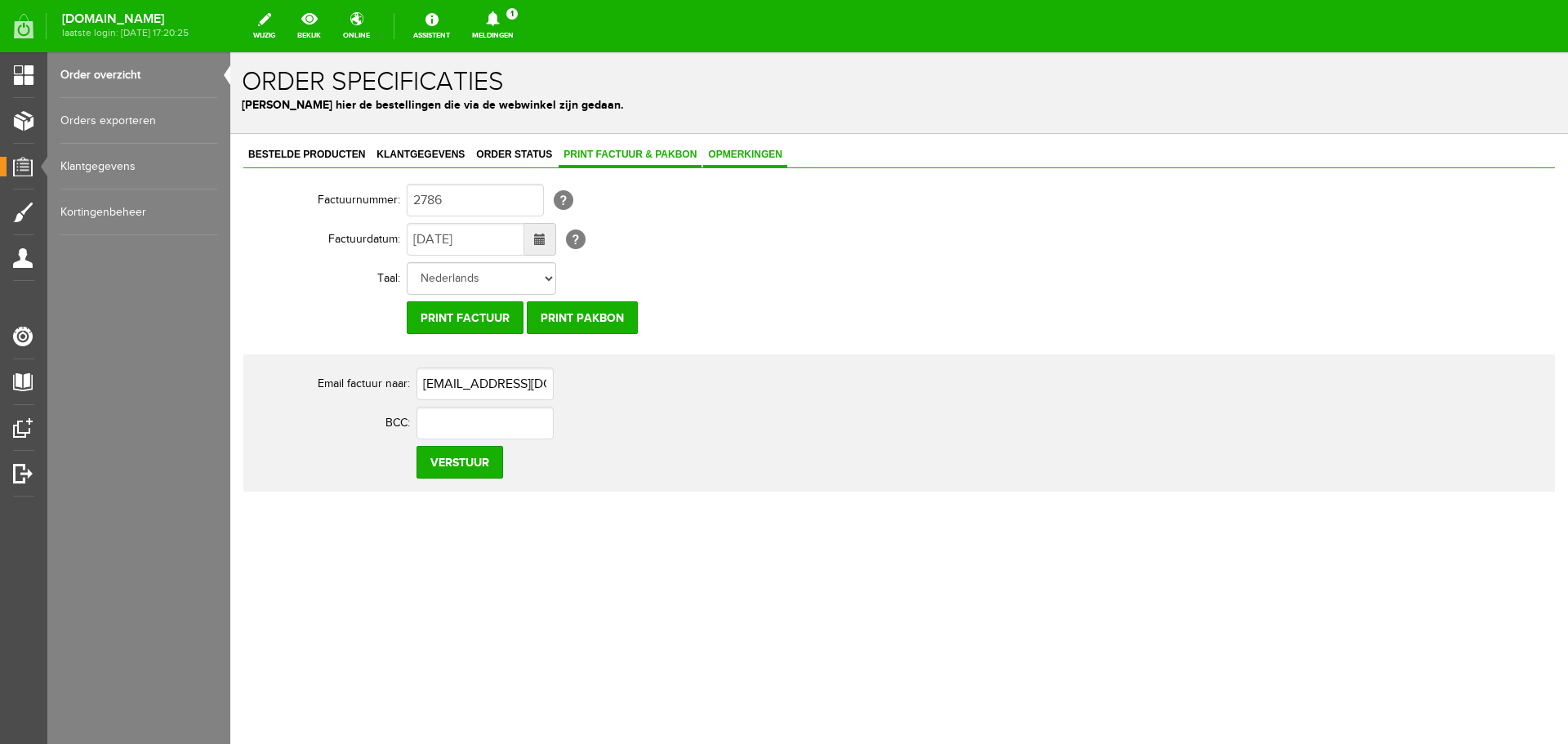
click at [727, 152] on span "Opmerkingen" at bounding box center [745, 154] width 84 height 11
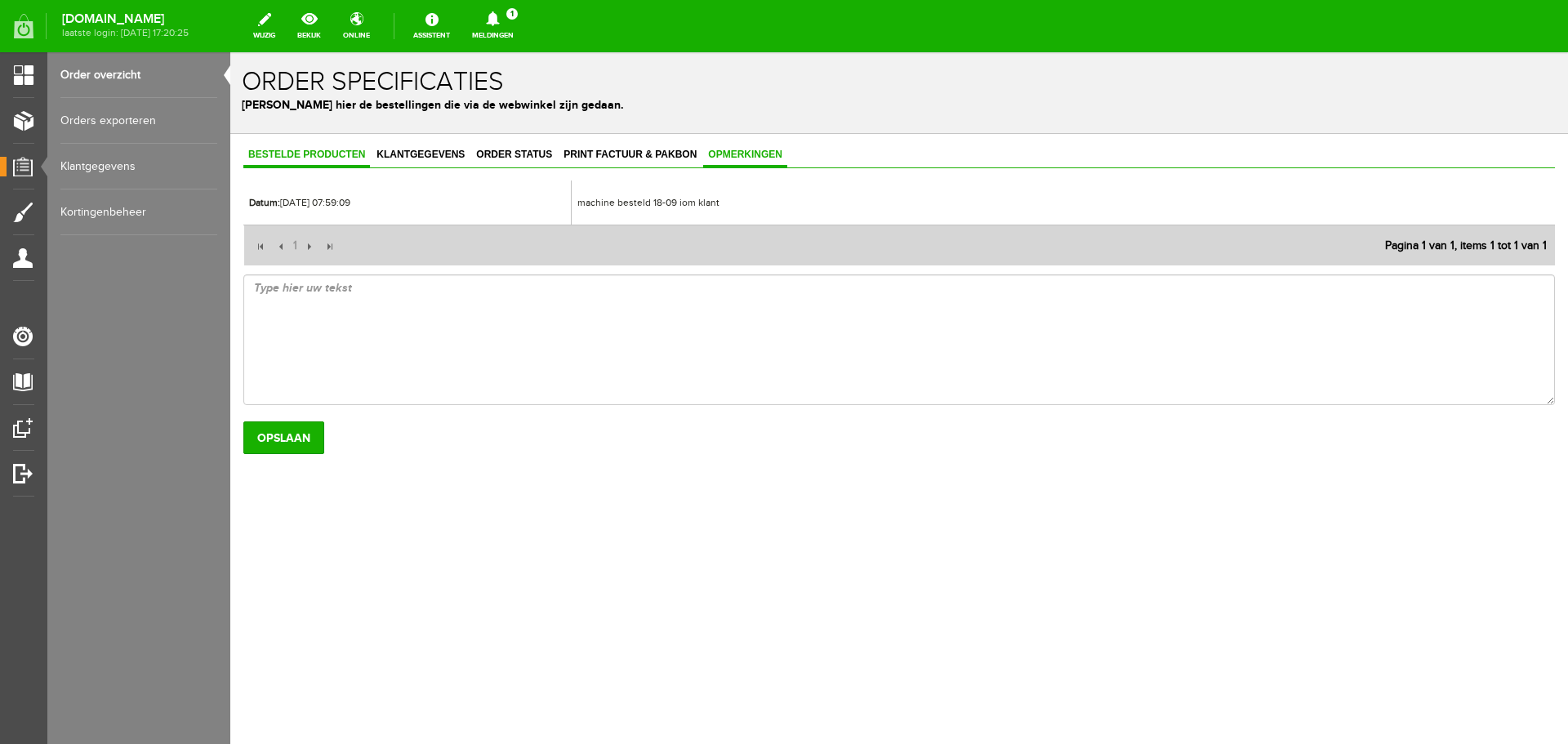
click at [288, 154] on span "Bestelde producten" at bounding box center [307, 154] width 127 height 11
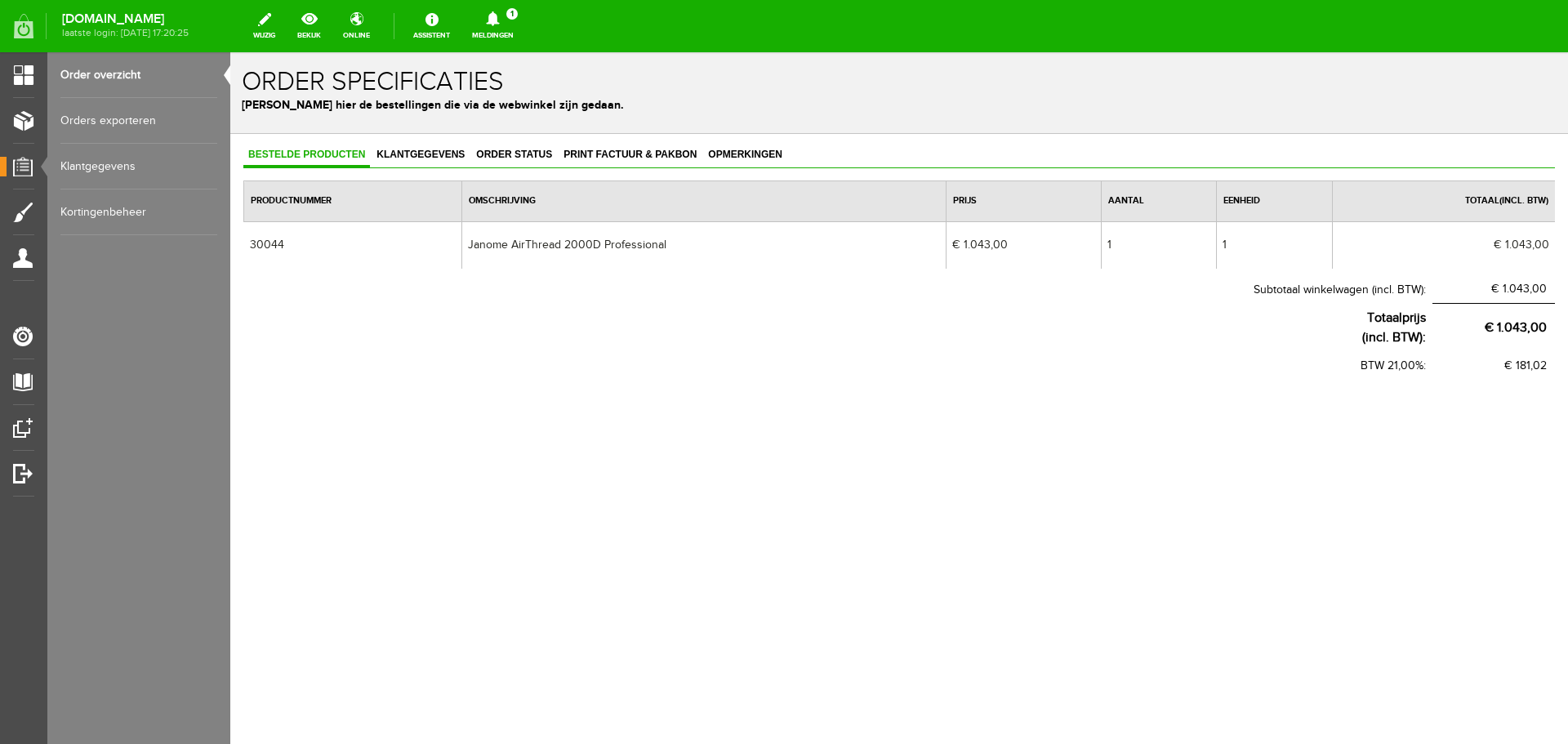
click at [104, 73] on link "Order overzicht" at bounding box center [138, 75] width 157 height 45
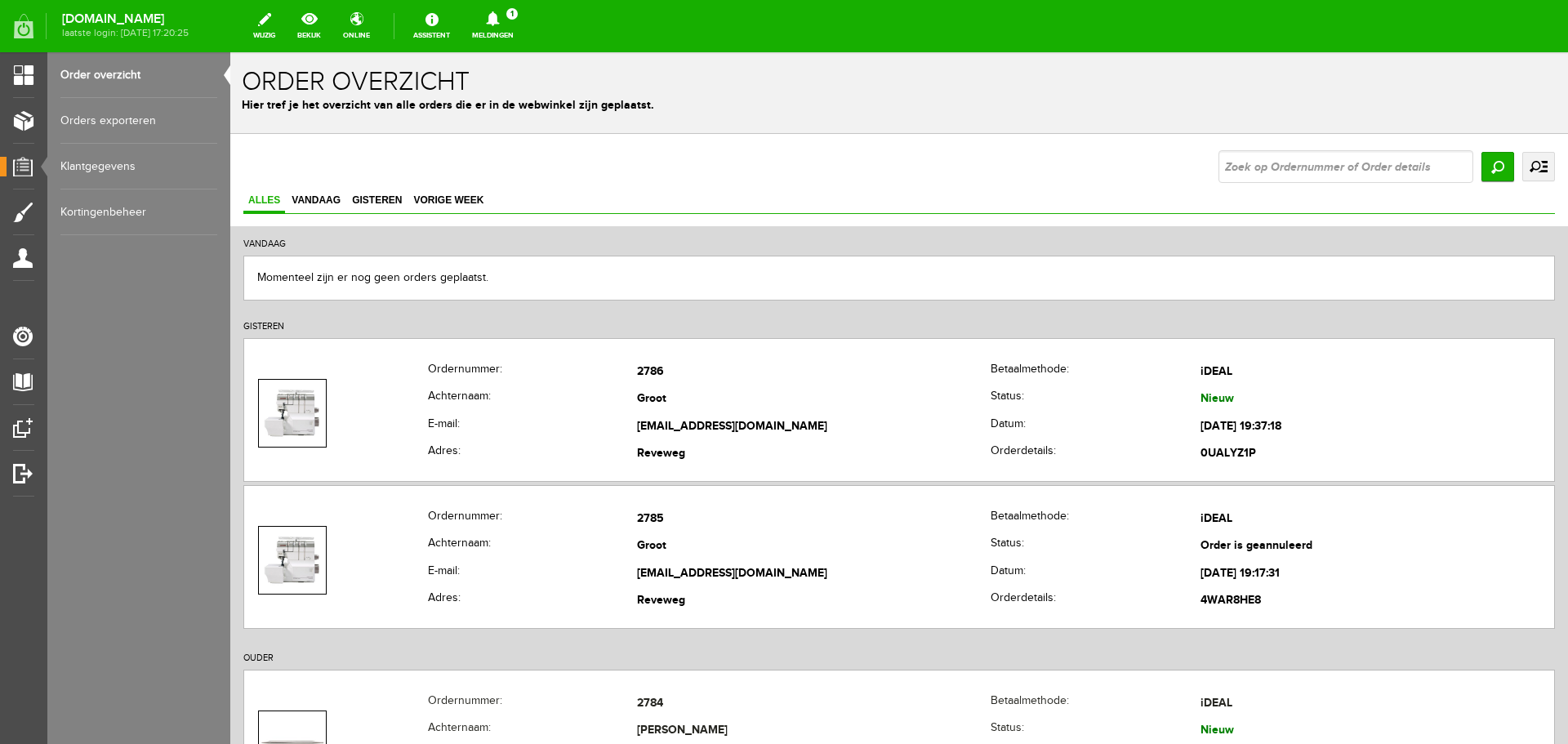
click at [118, 73] on link "Order overzicht" at bounding box center [138, 75] width 157 height 45
click at [499, 21] on icon at bounding box center [492, 18] width 13 height 15
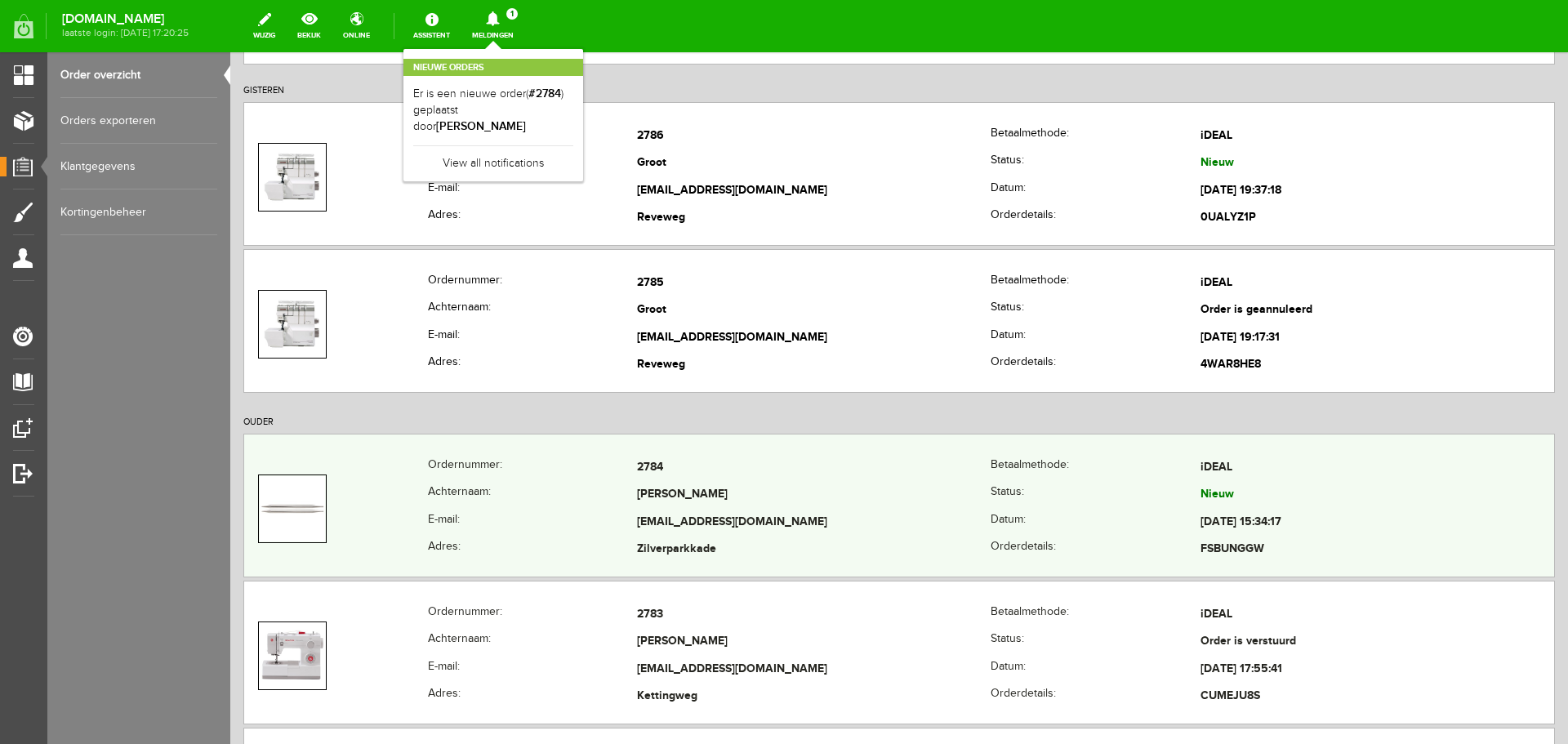
scroll to position [245, 0]
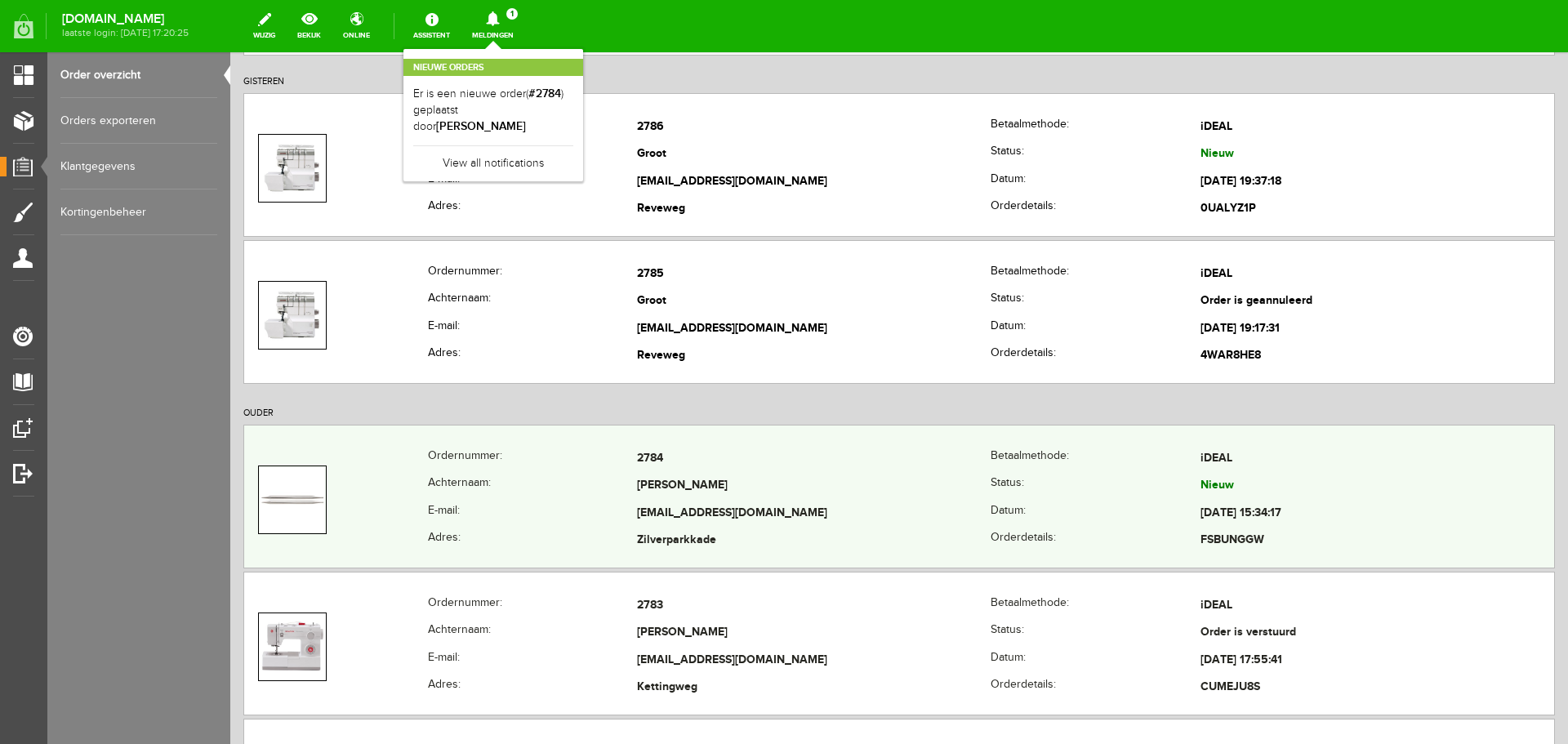
click at [820, 487] on td "[PERSON_NAME]" at bounding box center [814, 487] width 354 height 27
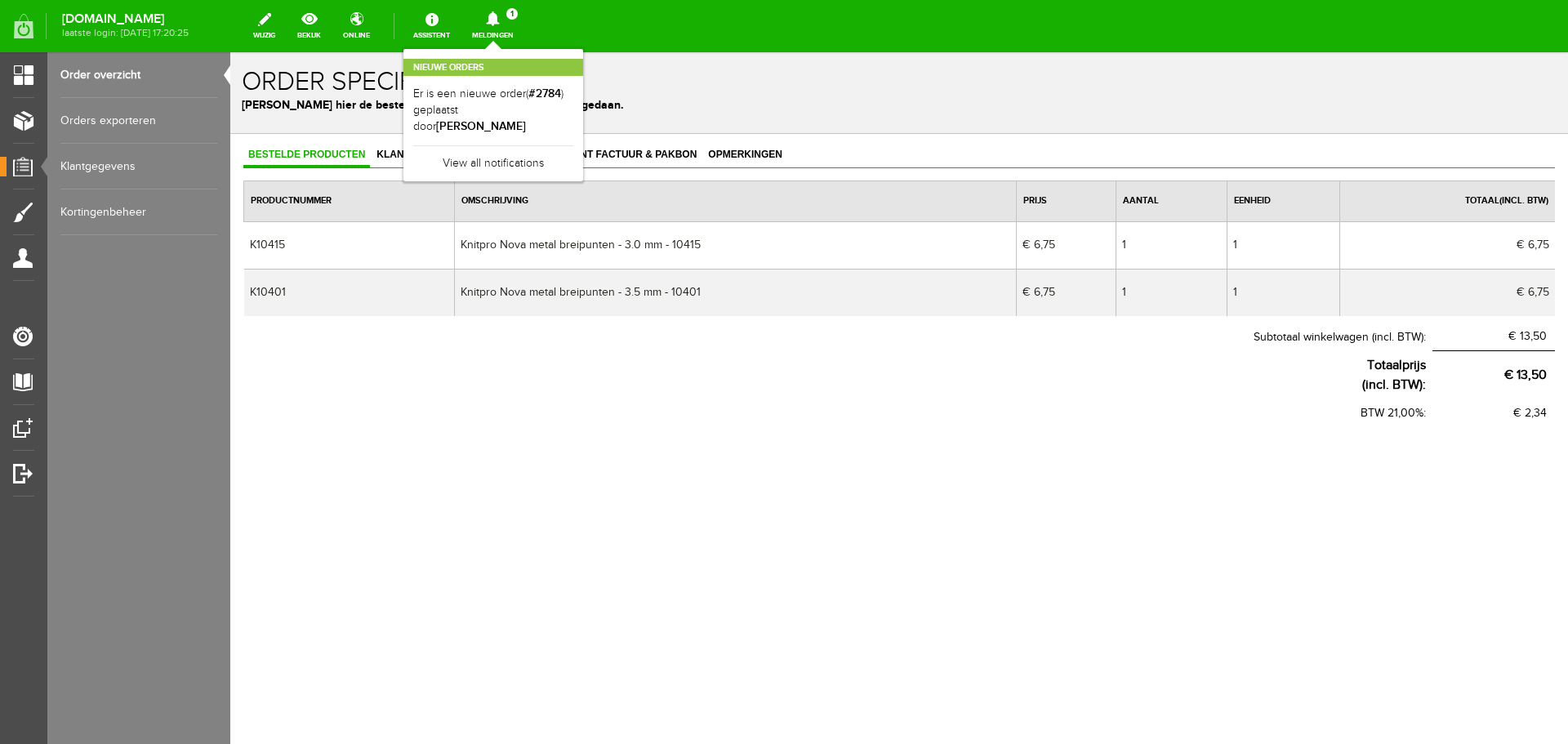
click at [736, 404] on th "BTW 21,00%:" at bounding box center [838, 413] width 1190 height 27
click at [419, 152] on span "Klantgegevens" at bounding box center [421, 154] width 98 height 11
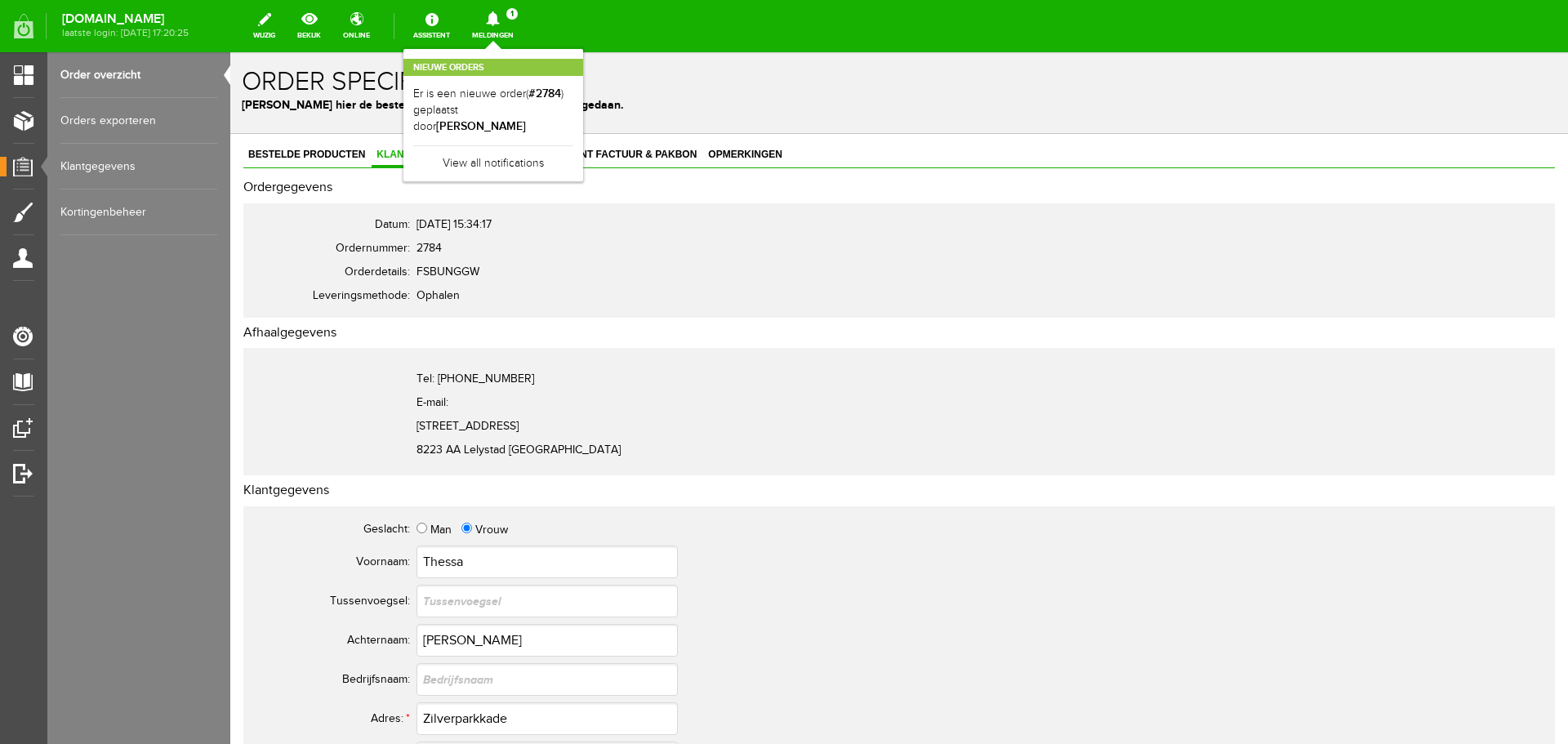
click at [889, 92] on h1 "Order specificaties" at bounding box center [899, 82] width 1315 height 28
click at [713, 82] on h1 "Order specificaties" at bounding box center [899, 82] width 1315 height 28
click at [106, 70] on link "Order overzicht" at bounding box center [138, 75] width 157 height 45
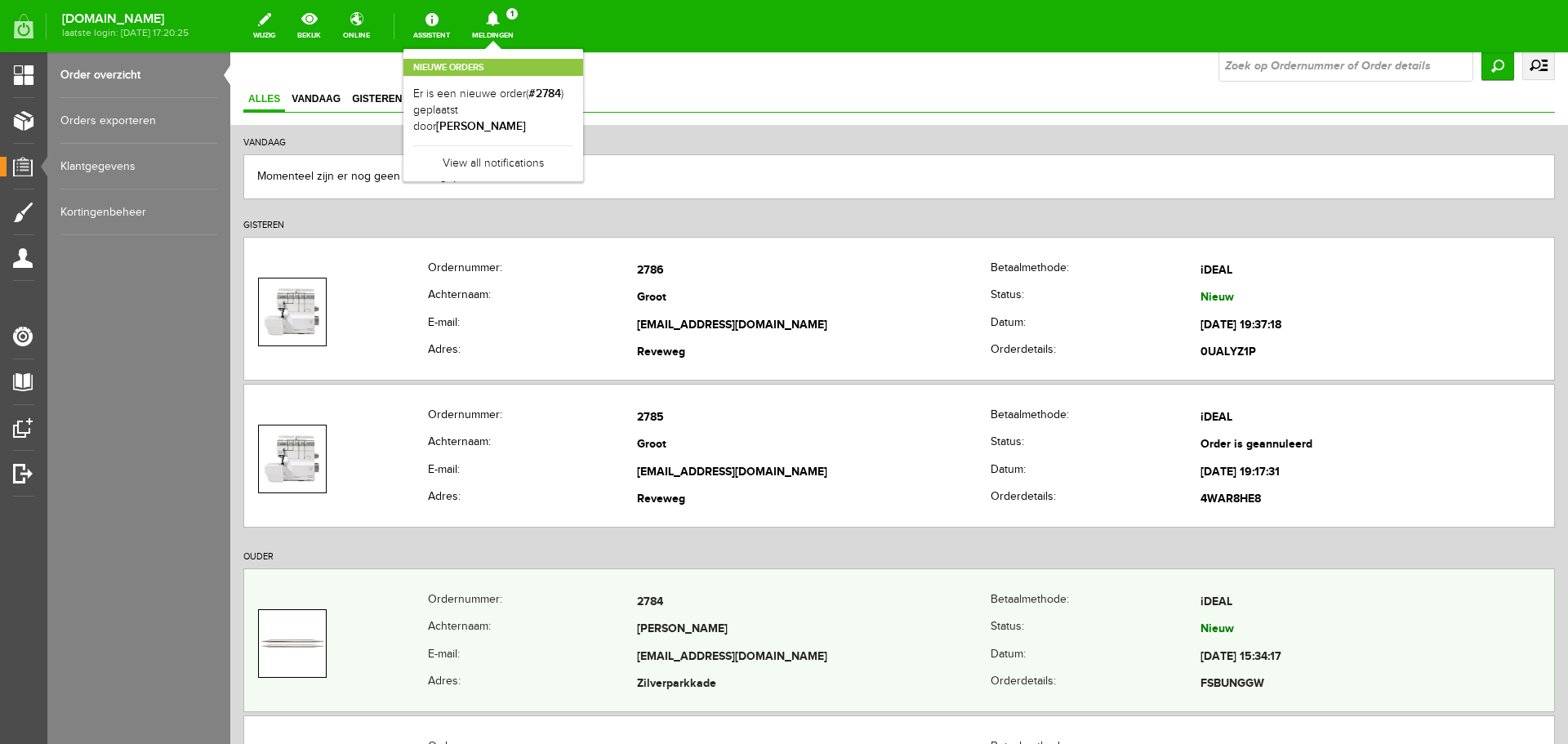
scroll to position [245, 0]
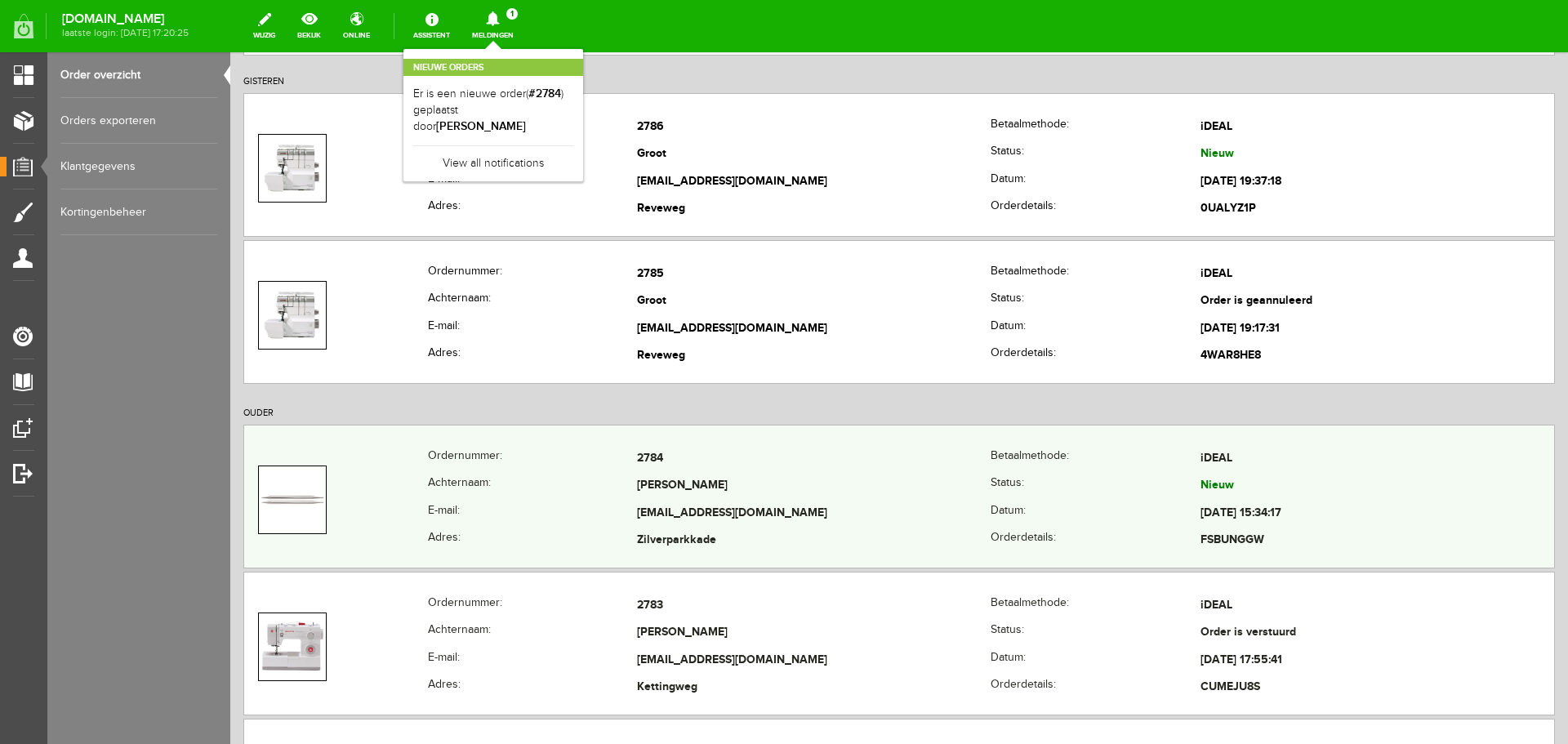
click at [759, 490] on td "[PERSON_NAME]" at bounding box center [814, 487] width 354 height 27
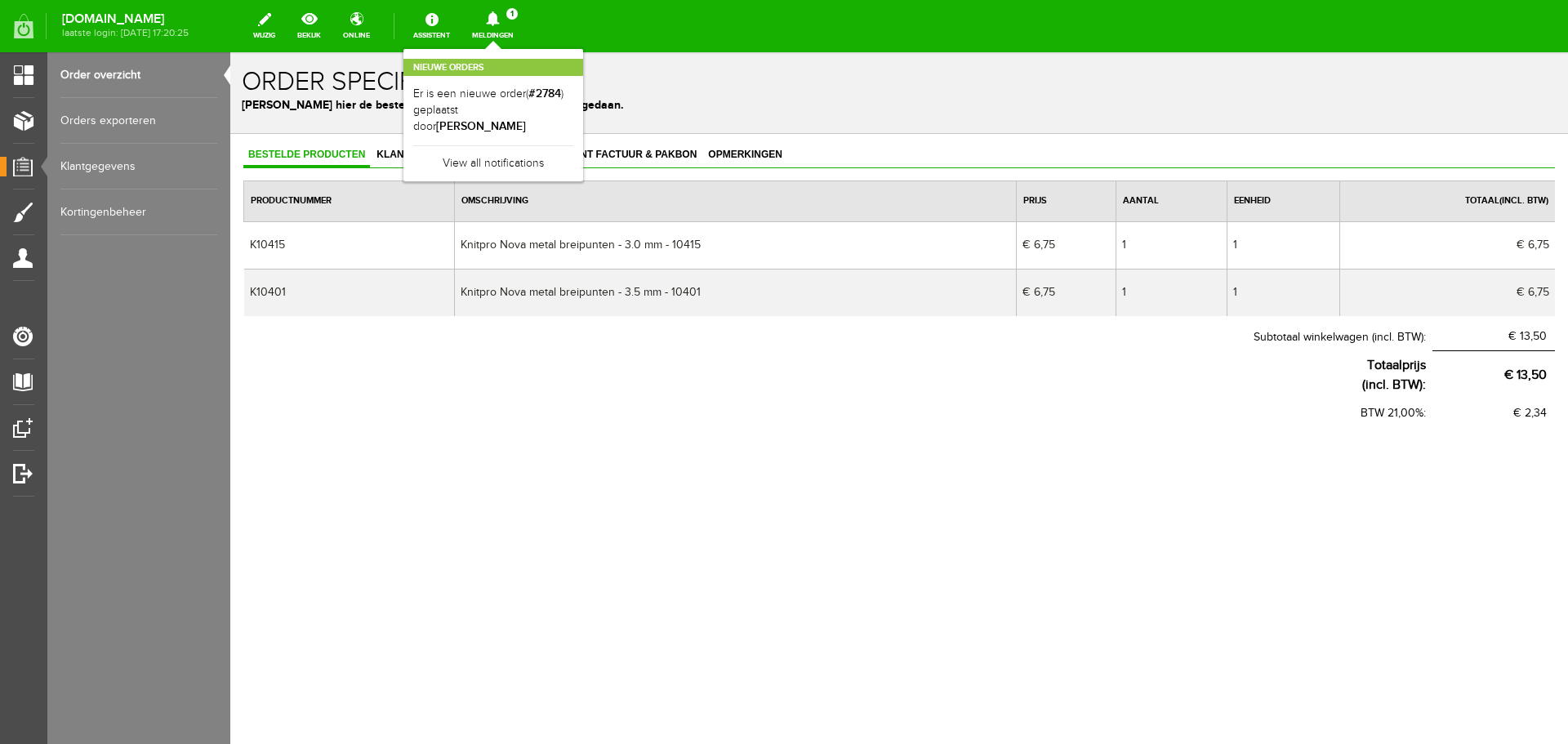
click at [552, 49] on div "Nieuwe orders Er is een nieuwe order( #2784 ) geplaatst door [PERSON_NAME] View…" at bounding box center [493, 115] width 179 height 132
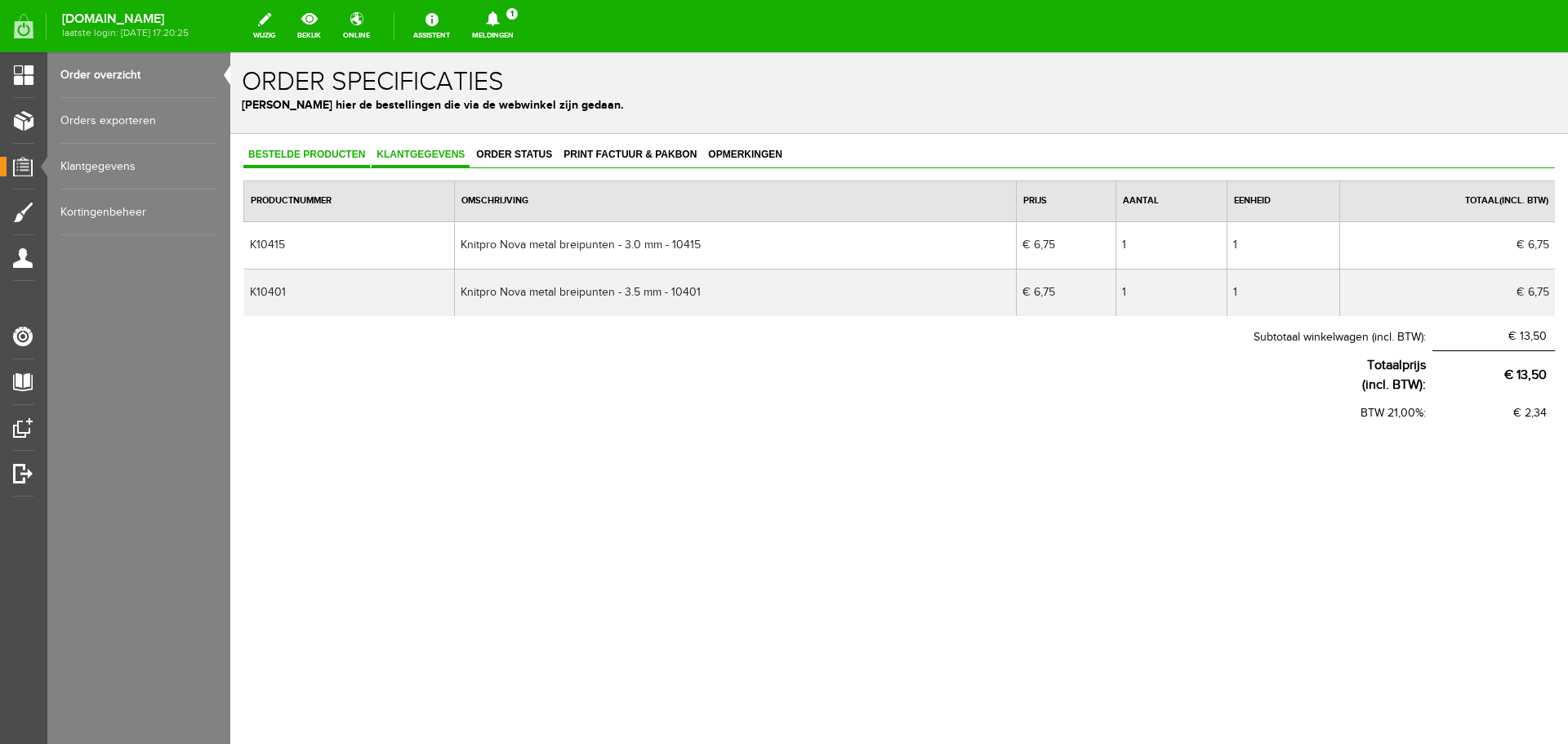
click at [433, 149] on span "Klantgegevens" at bounding box center [421, 154] width 98 height 11
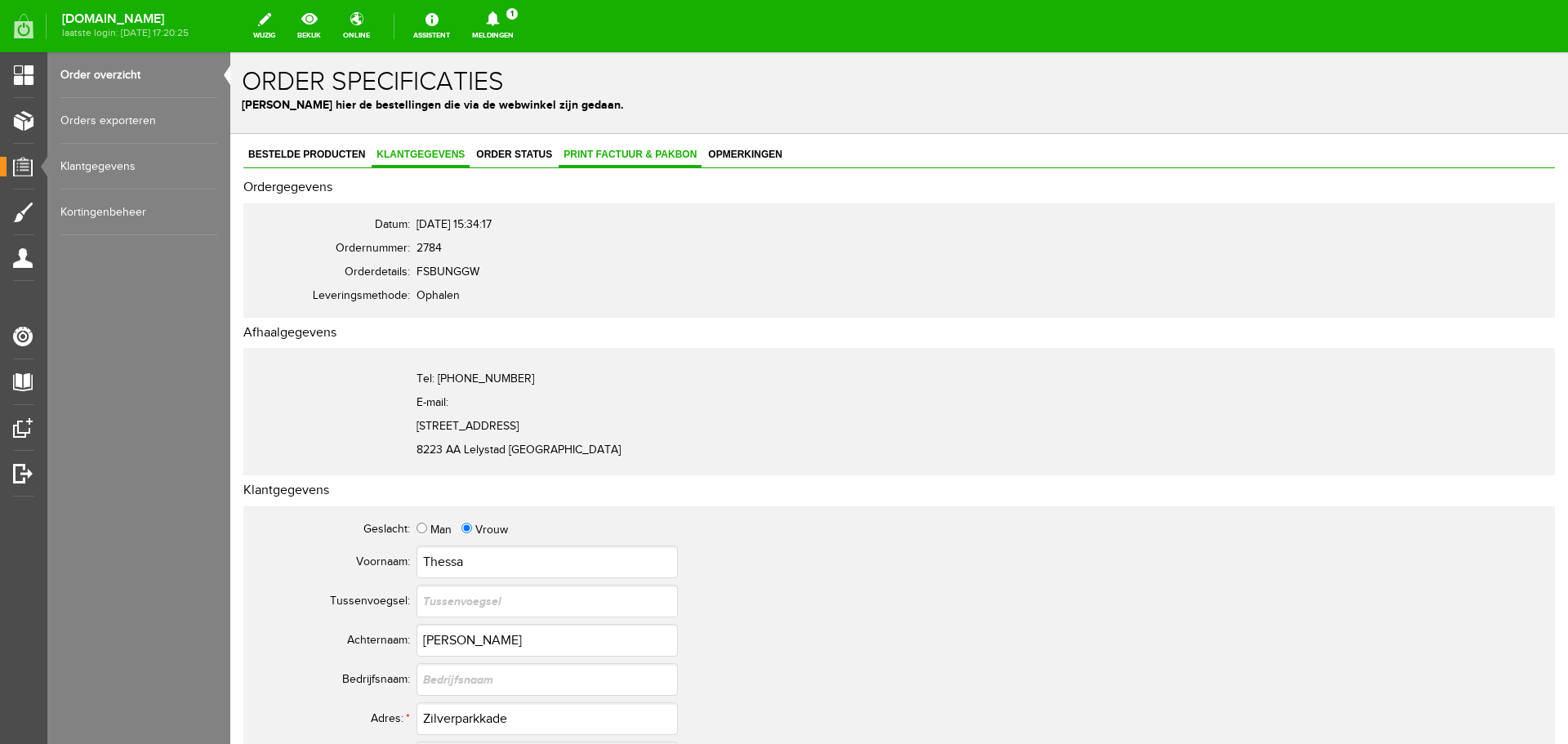
click at [605, 152] on span "Print factuur & pakbon" at bounding box center [630, 154] width 143 height 11
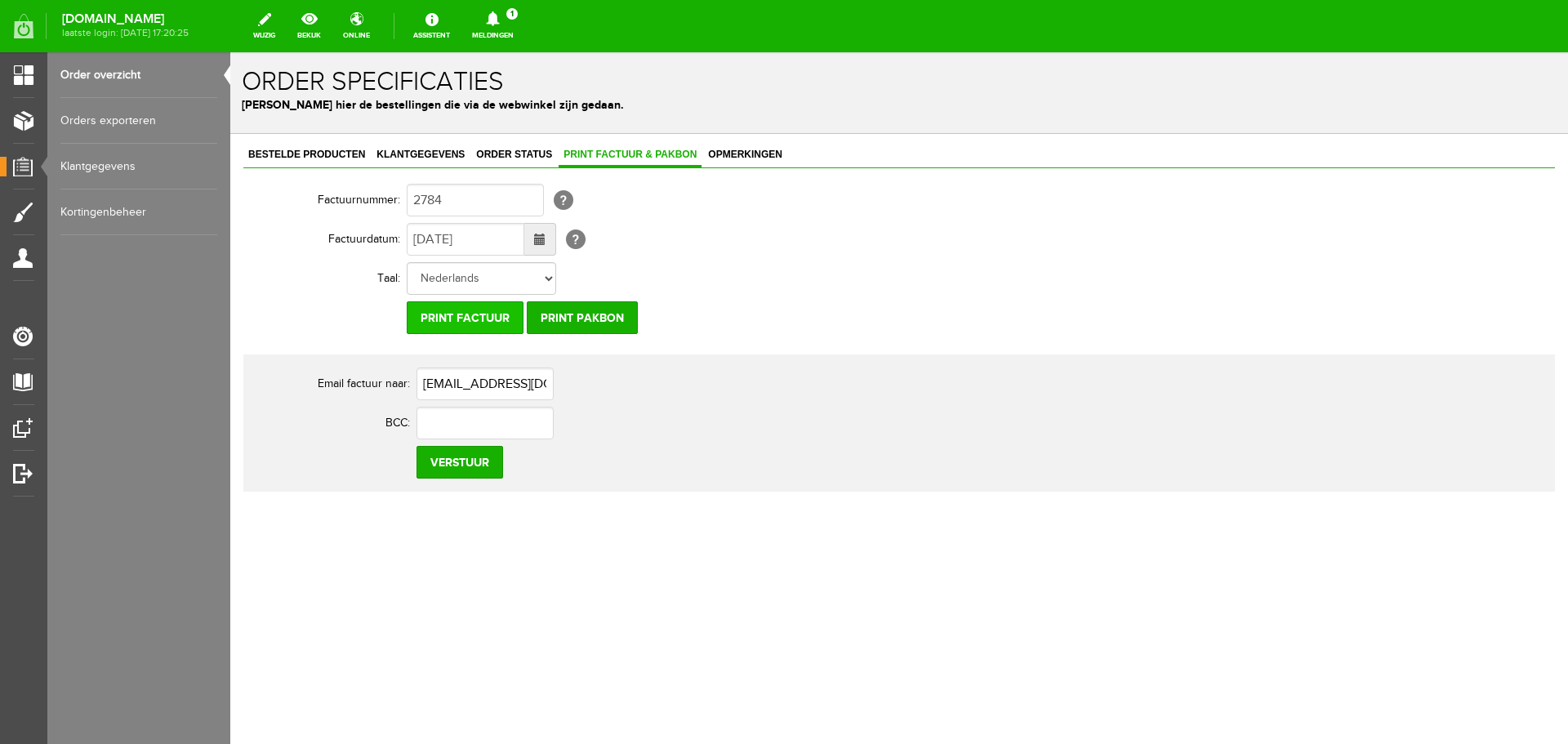
click at [457, 313] on input "Print factuur" at bounding box center [465, 318] width 117 height 33
click at [457, 317] on input "Print factuur" at bounding box center [465, 318] width 117 height 33
click at [401, 156] on span "Klantgegevens" at bounding box center [421, 154] width 98 height 11
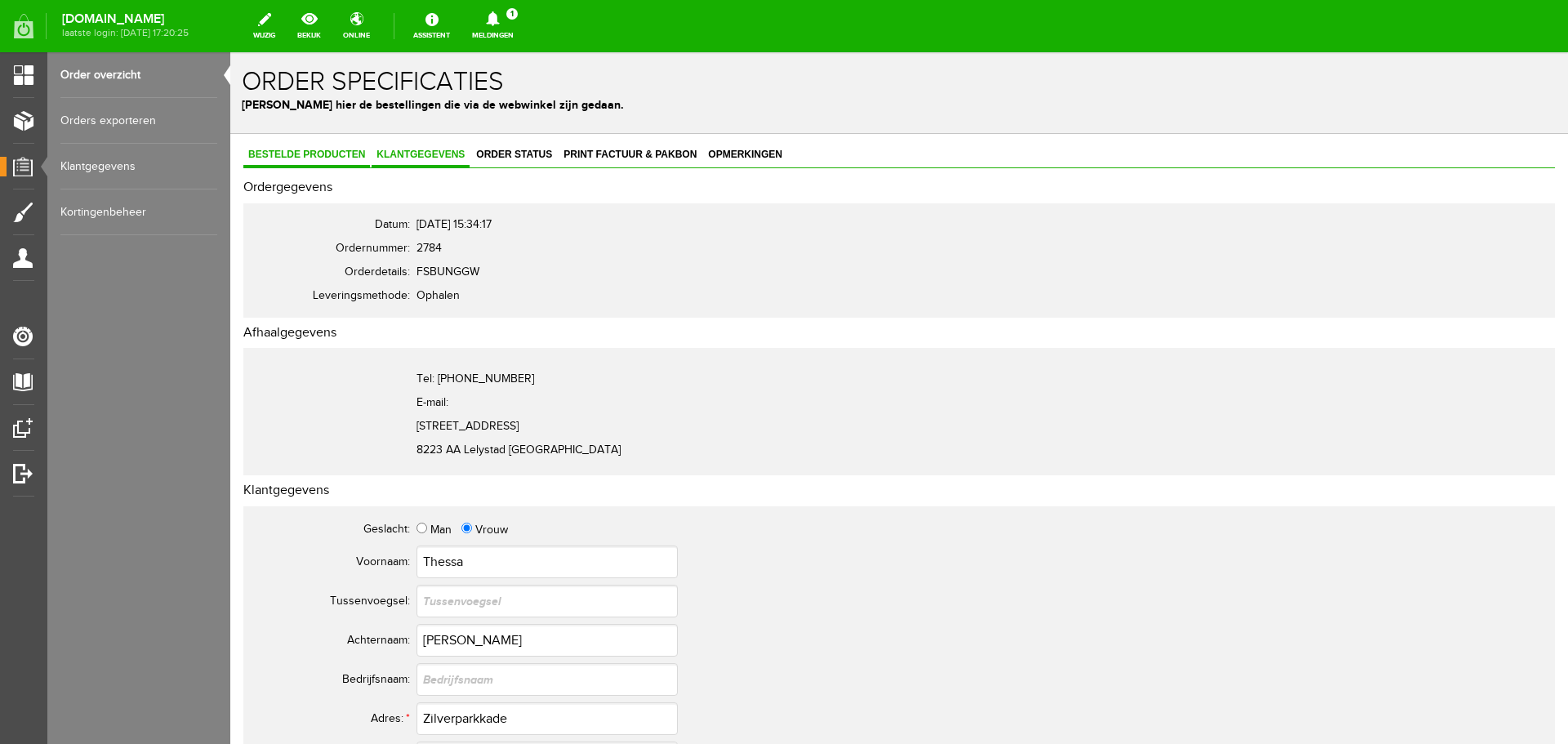
click at [308, 153] on span "Bestelde producten" at bounding box center [307, 154] width 127 height 11
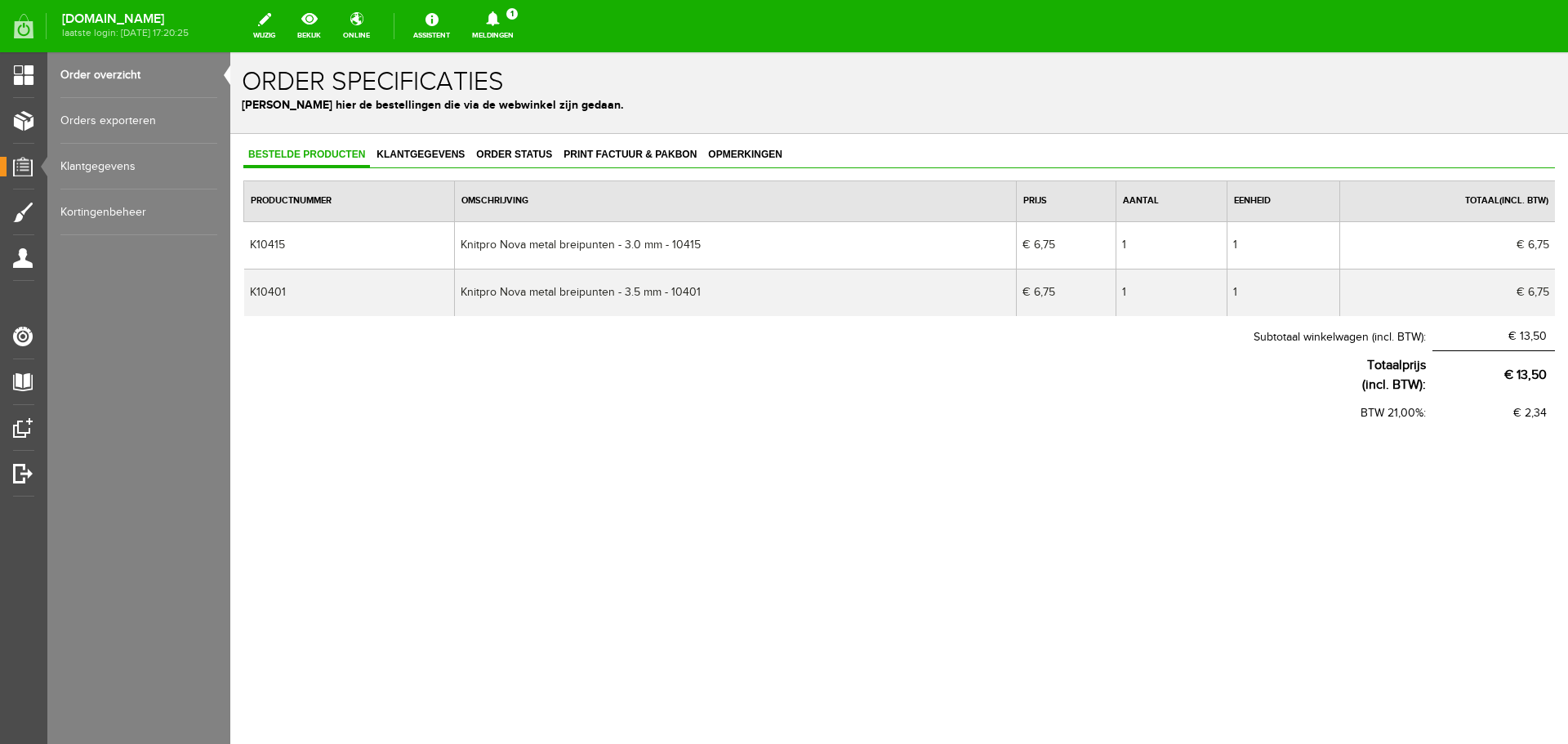
click at [115, 74] on link "Order overzicht" at bounding box center [138, 75] width 157 height 45
